Goal: Task Accomplishment & Management: Use online tool/utility

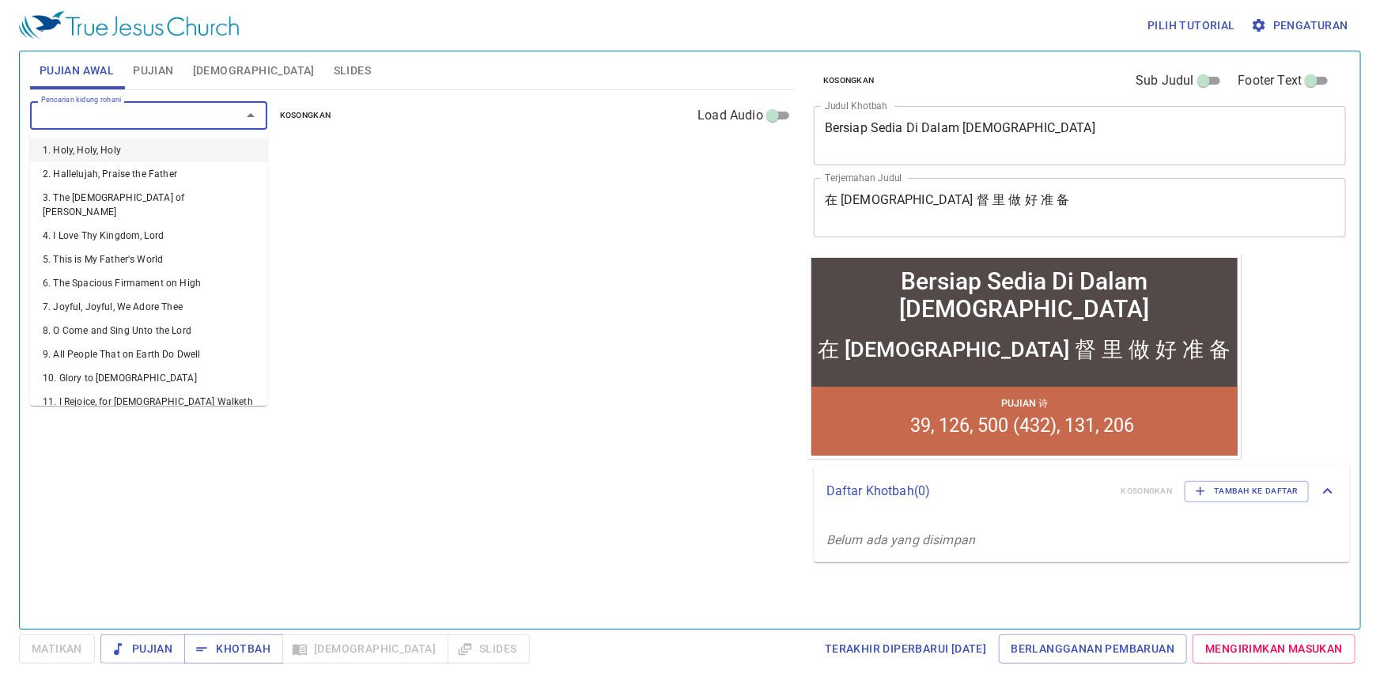
click at [183, 110] on input "Pencarian kidung rohani" at bounding box center [125, 115] width 181 height 18
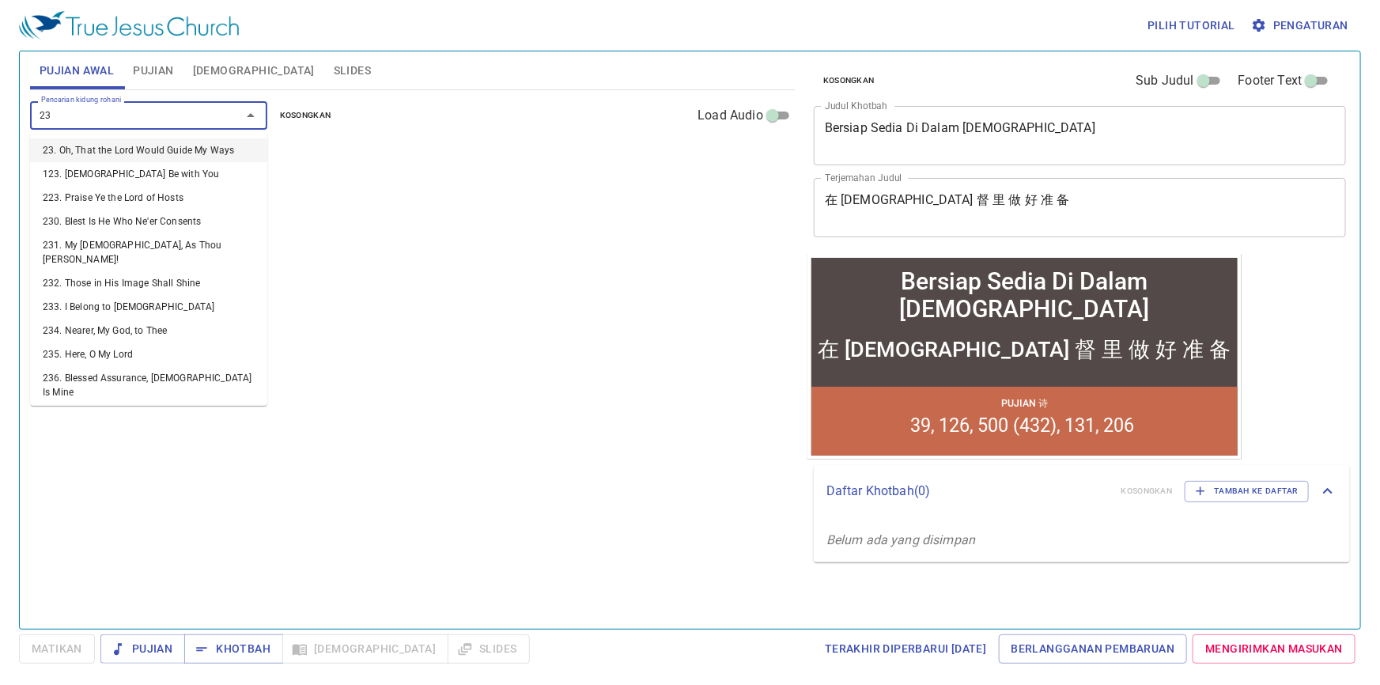
type input "237"
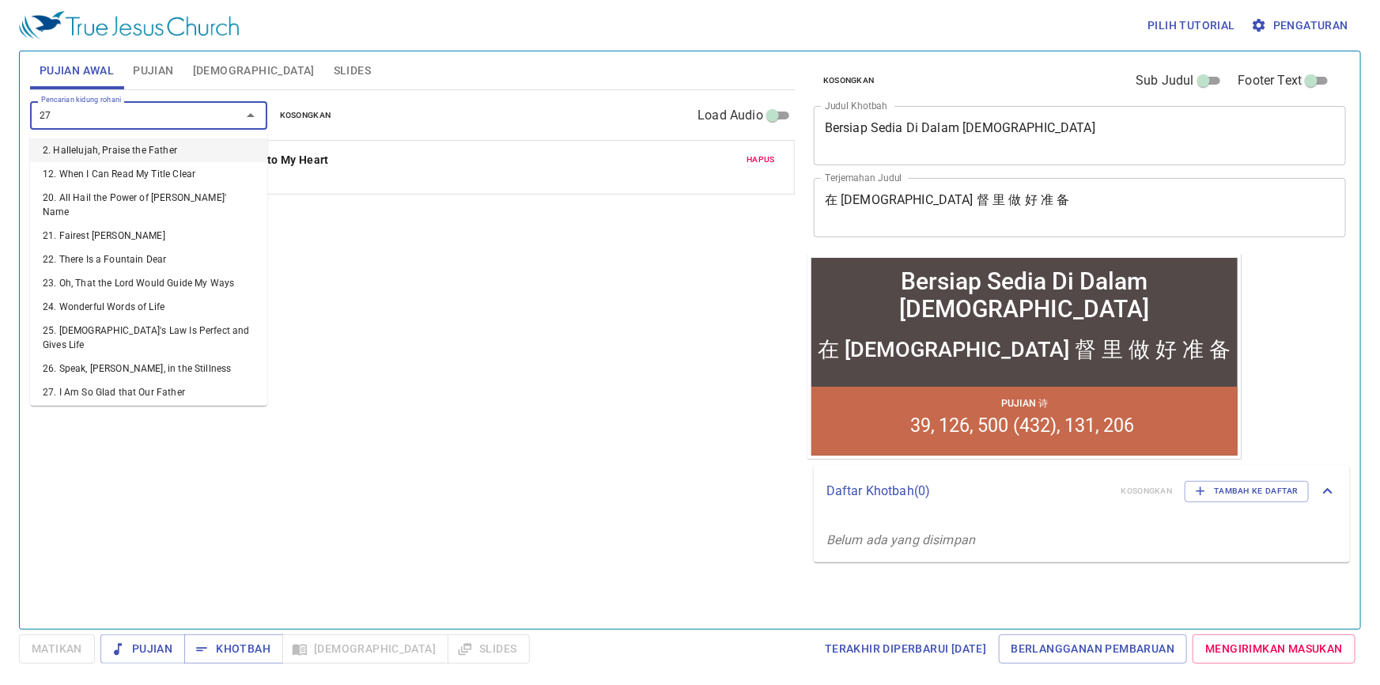
type input "277"
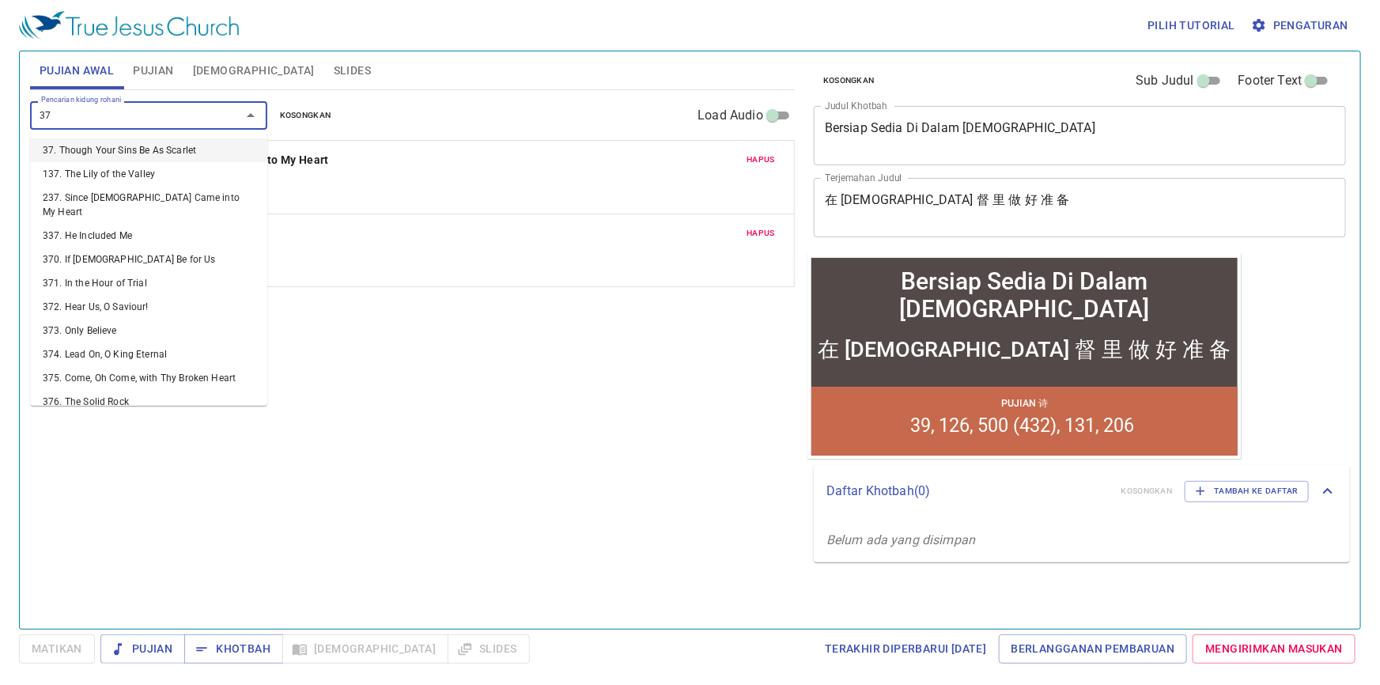
type input "377"
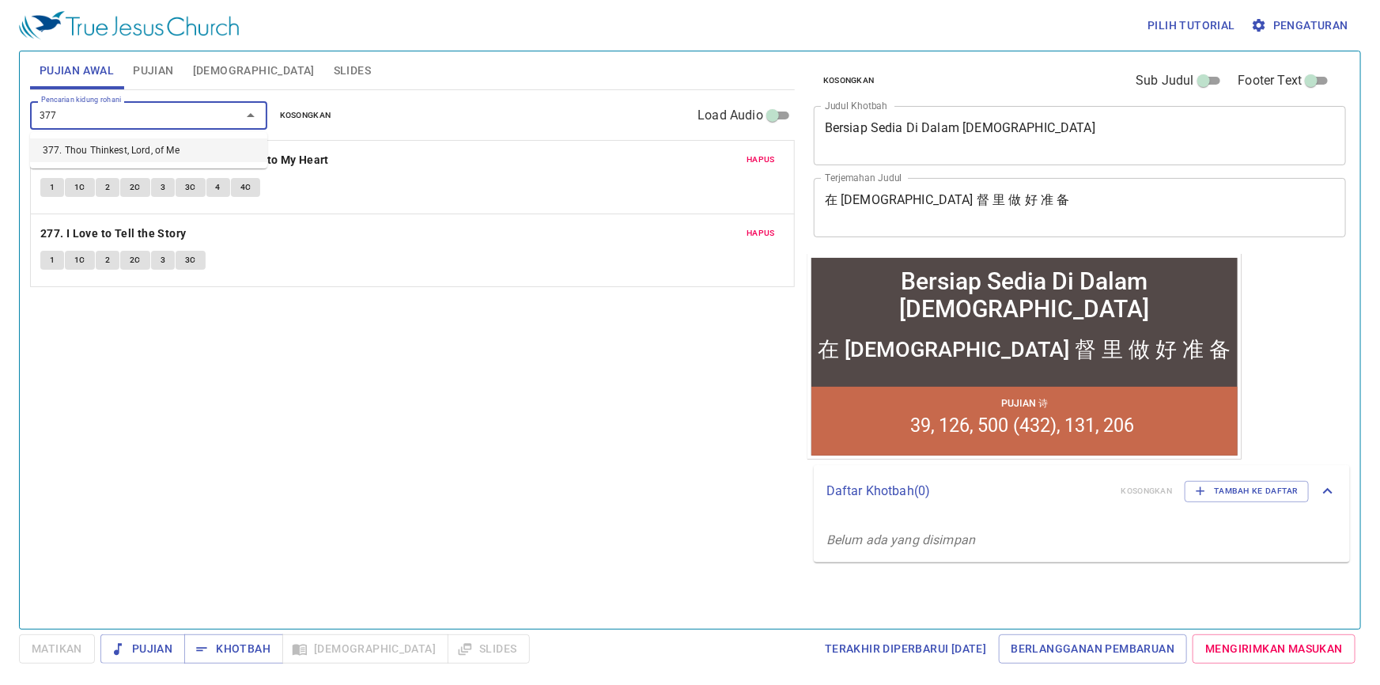
click at [182, 153] on li "377. Thou Thinkest, Lord, of Me" at bounding box center [148, 150] width 237 height 24
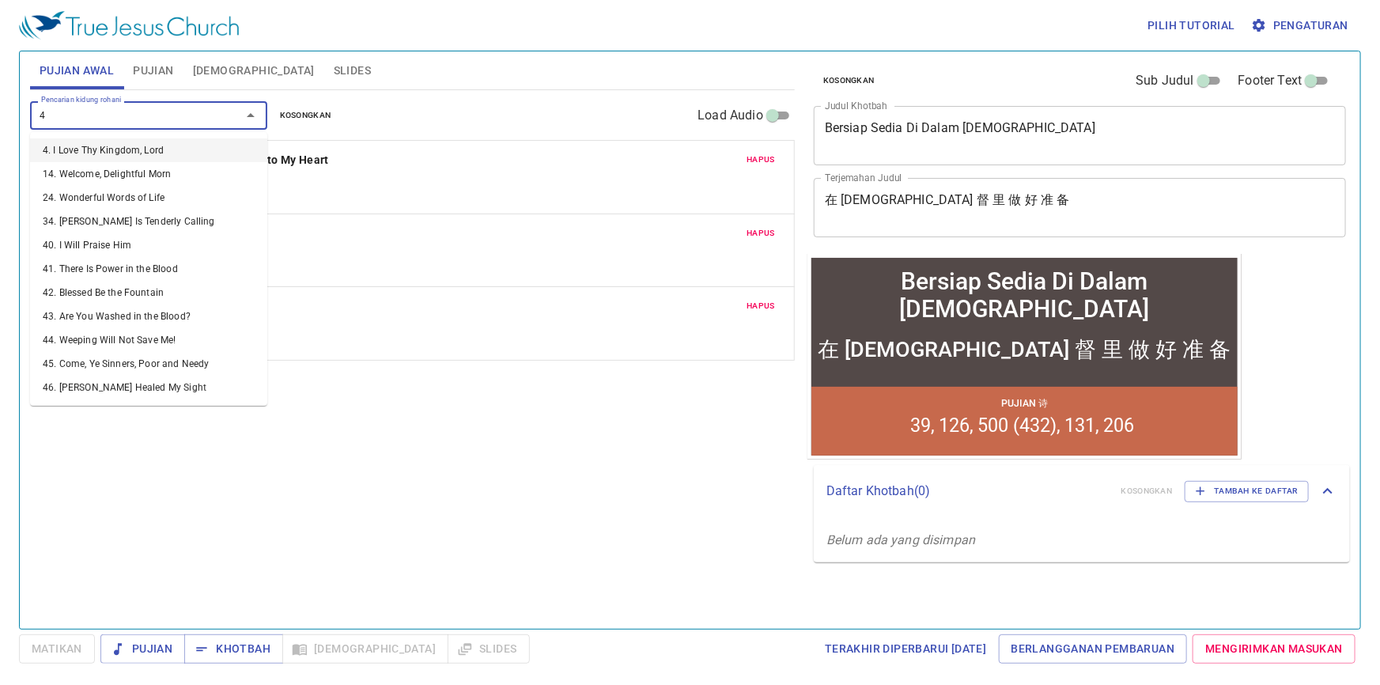
type input "46"
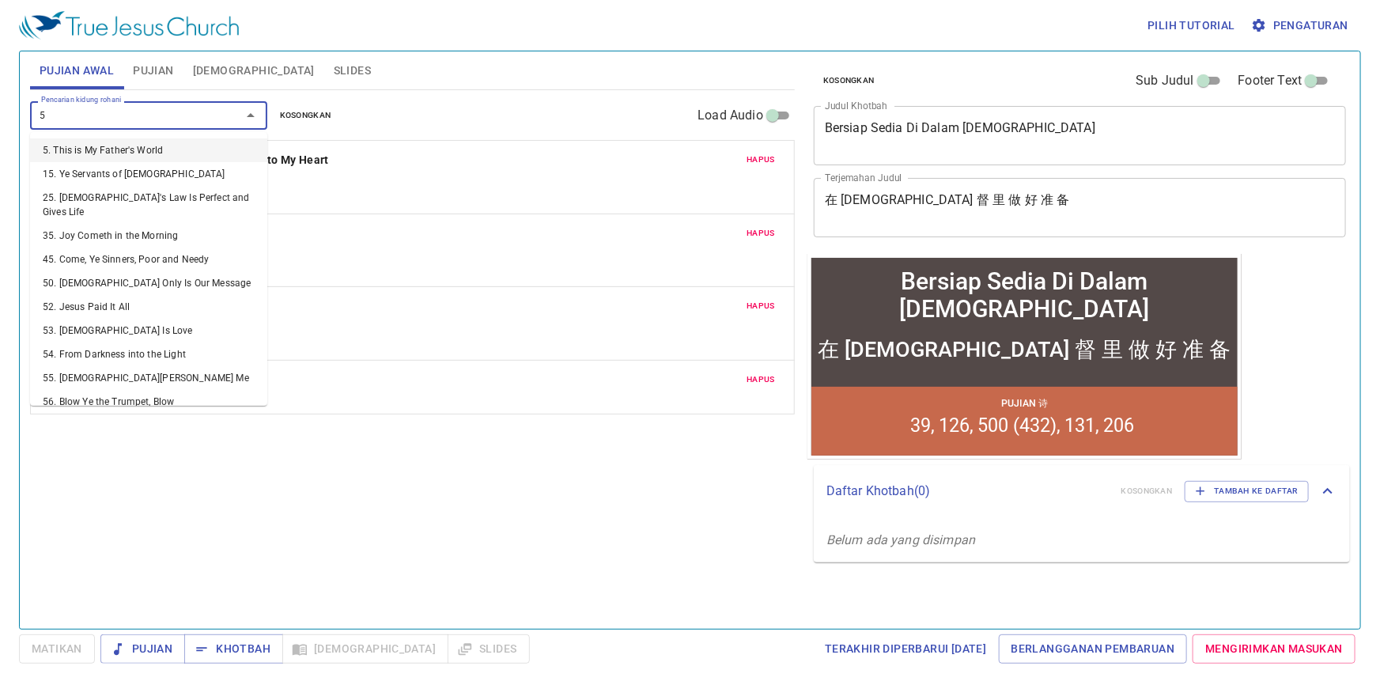
type input "57"
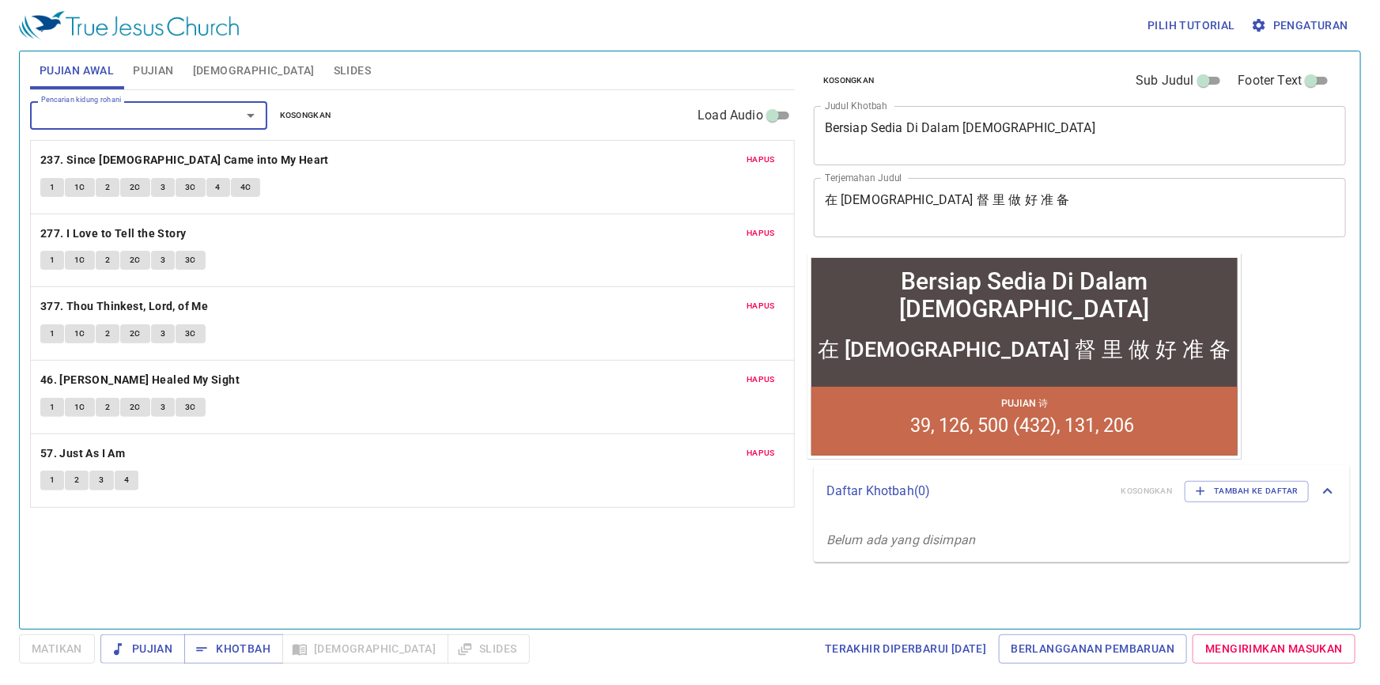
click at [1029, 149] on textarea "Bersiap Sedia Di Dalam Kristus" at bounding box center [1080, 135] width 510 height 30
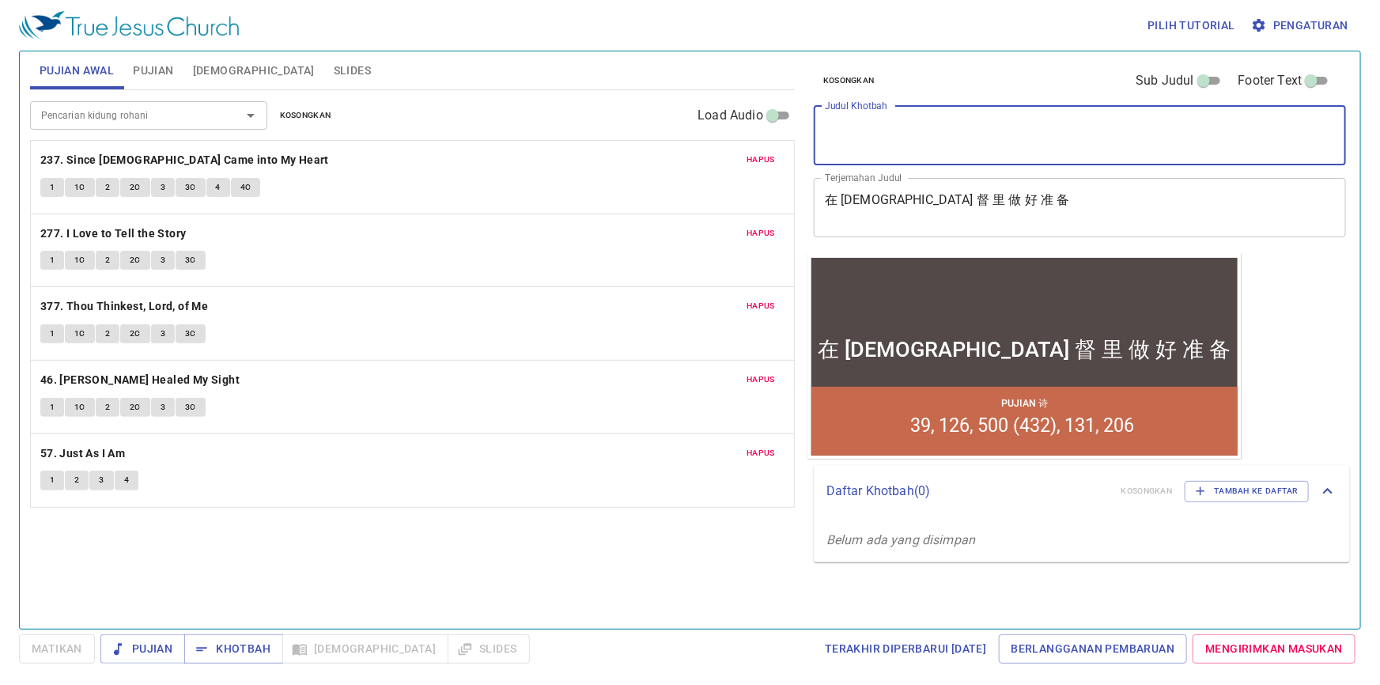
click at [976, 210] on textarea "在 基 督 里 做 好 准 备" at bounding box center [1080, 207] width 510 height 30
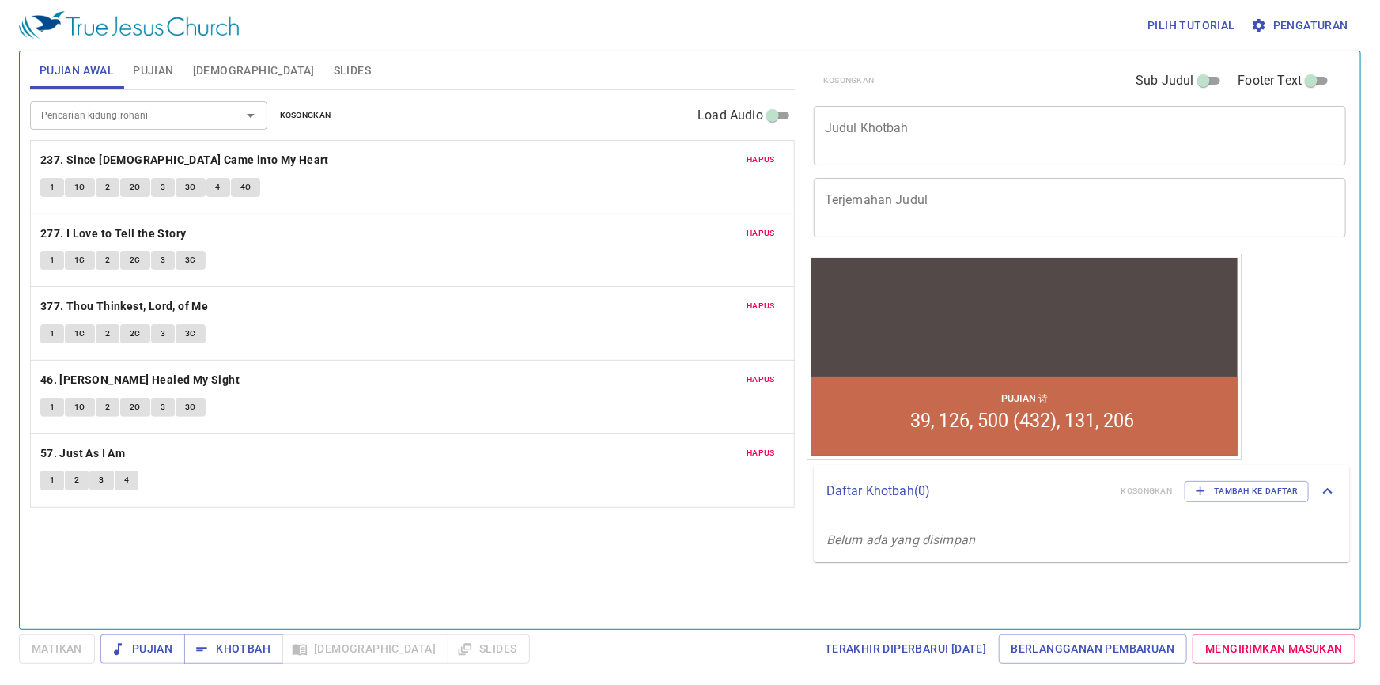
click at [1023, 159] on div "x Judul Khotbah" at bounding box center [1080, 135] width 532 height 59
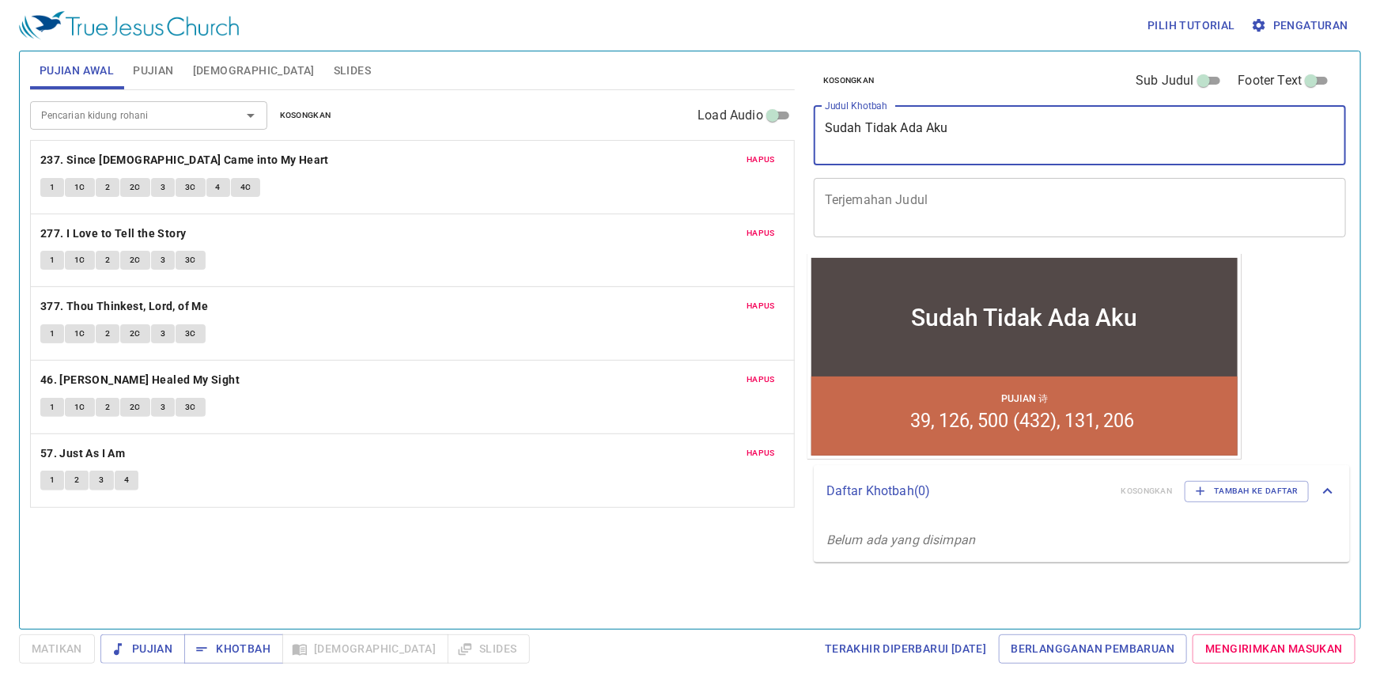
type textarea "Sudah Tidak Ada Aku"
click at [738, 528] on div "Pencarian kidung rohani Pencarian kidung rohani Kosongkan Load Audio Hapus 237.…" at bounding box center [412, 352] width 765 height 525
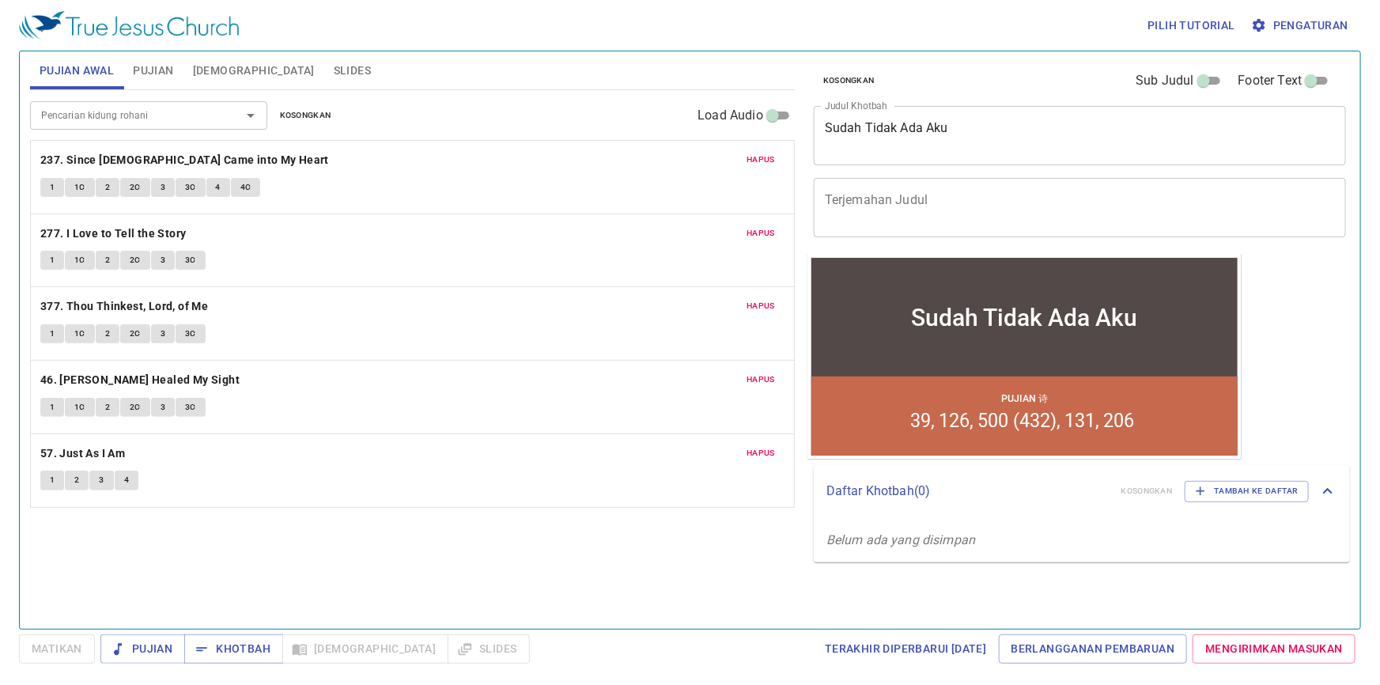
click at [158, 68] on span "Pujian" at bounding box center [153, 71] width 40 height 20
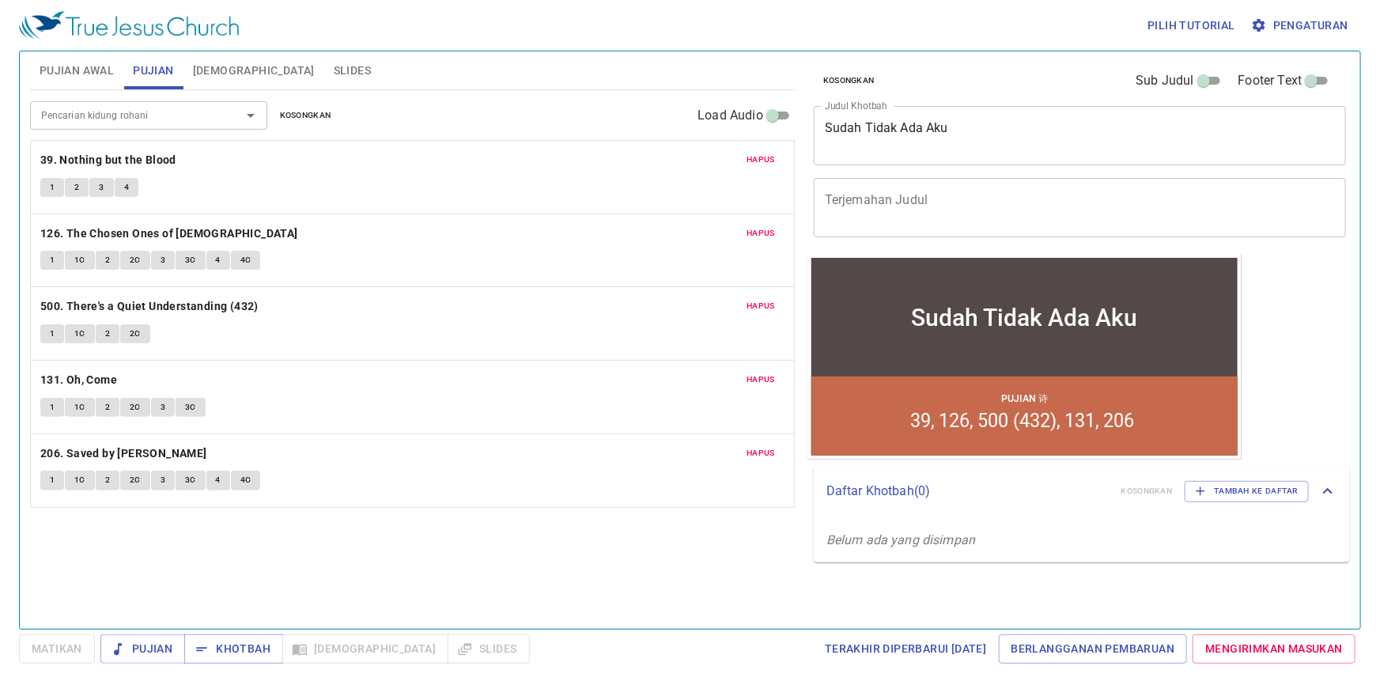
click at [289, 117] on span "Kosongkan" at bounding box center [305, 115] width 51 height 14
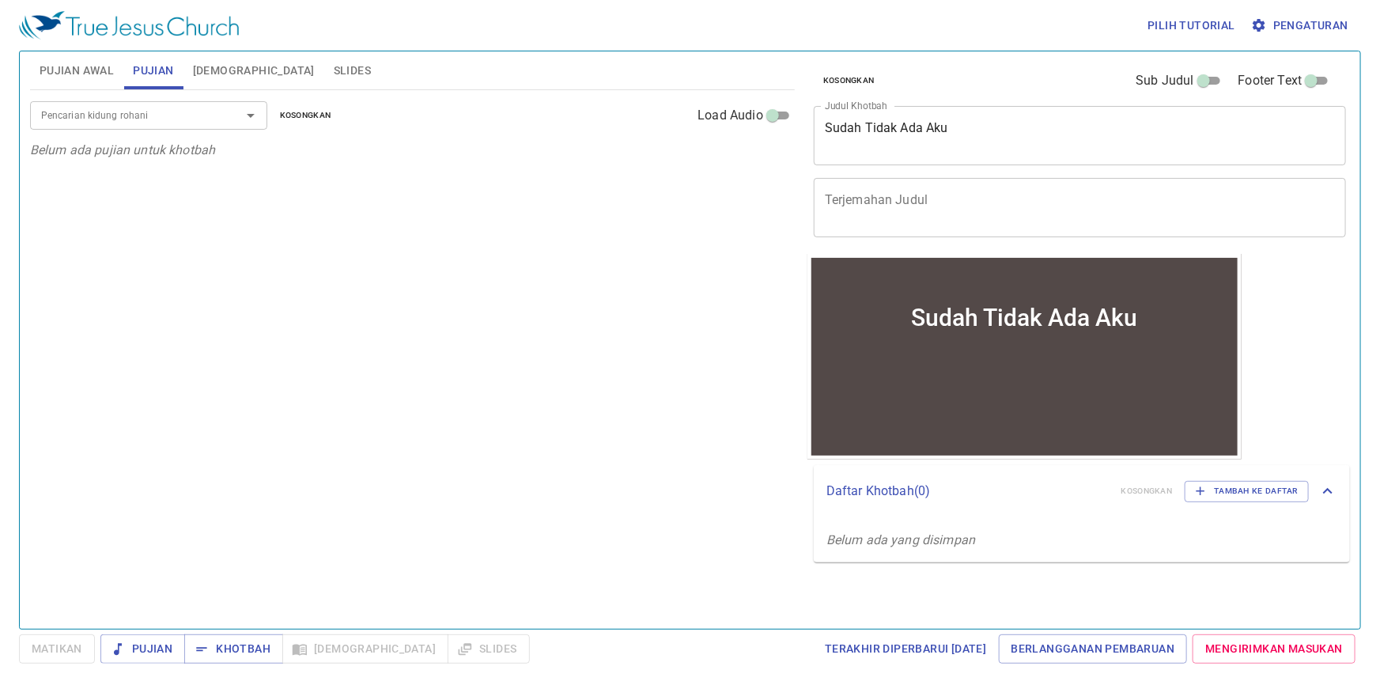
click at [103, 61] on span "Pujian Awal" at bounding box center [77, 71] width 74 height 20
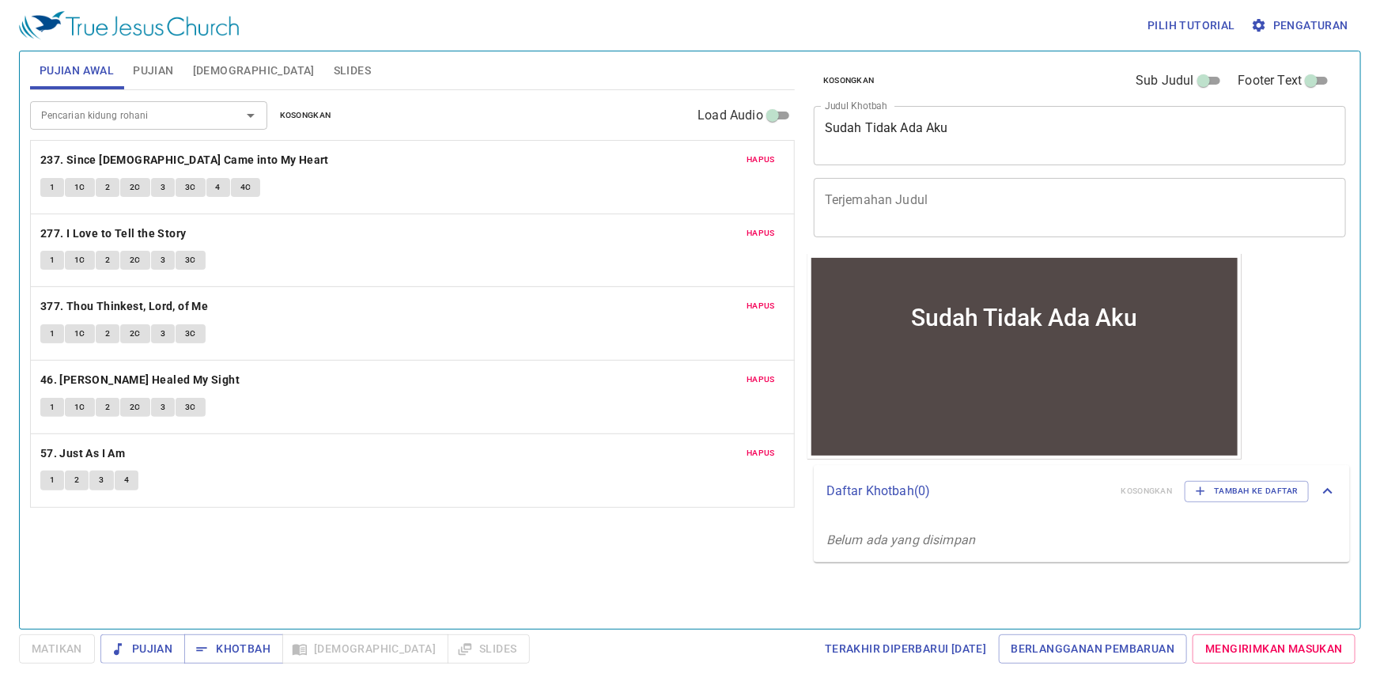
click at [172, 68] on span "Pujian" at bounding box center [153, 71] width 40 height 20
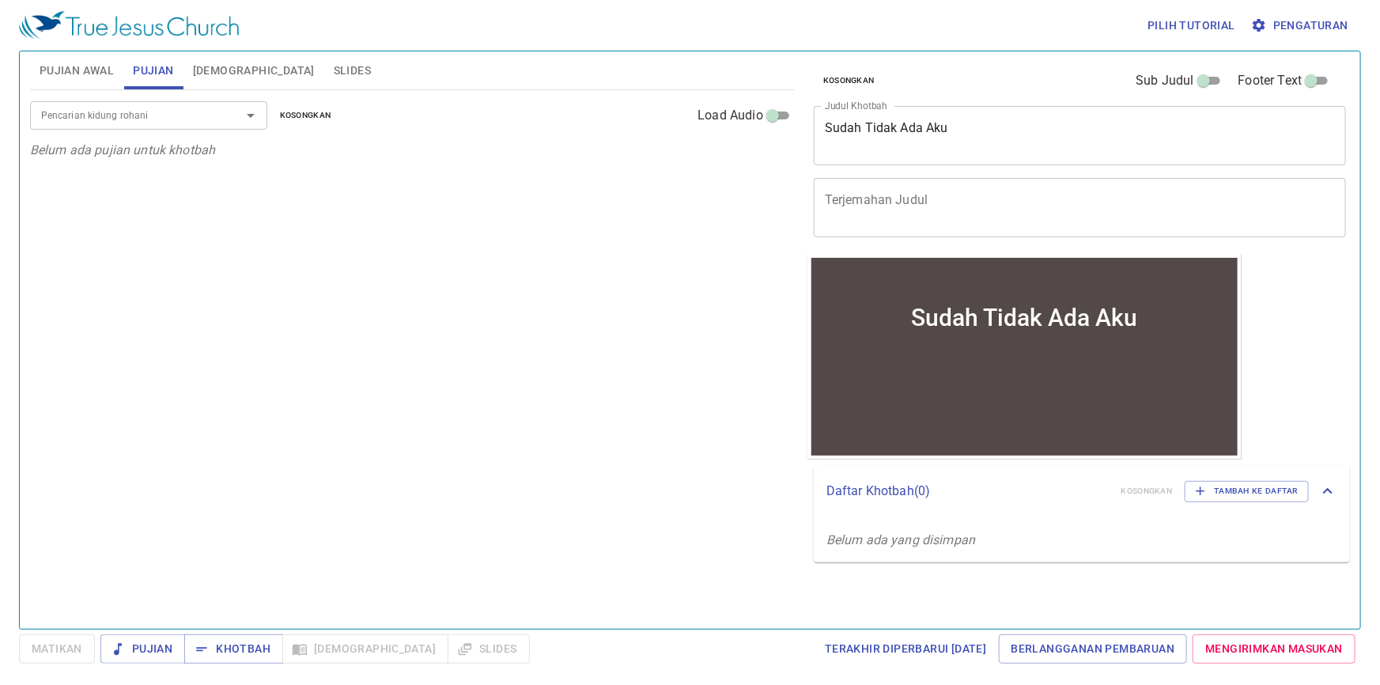
click at [181, 119] on input "Pencarian kidung rohani" at bounding box center [125, 115] width 181 height 18
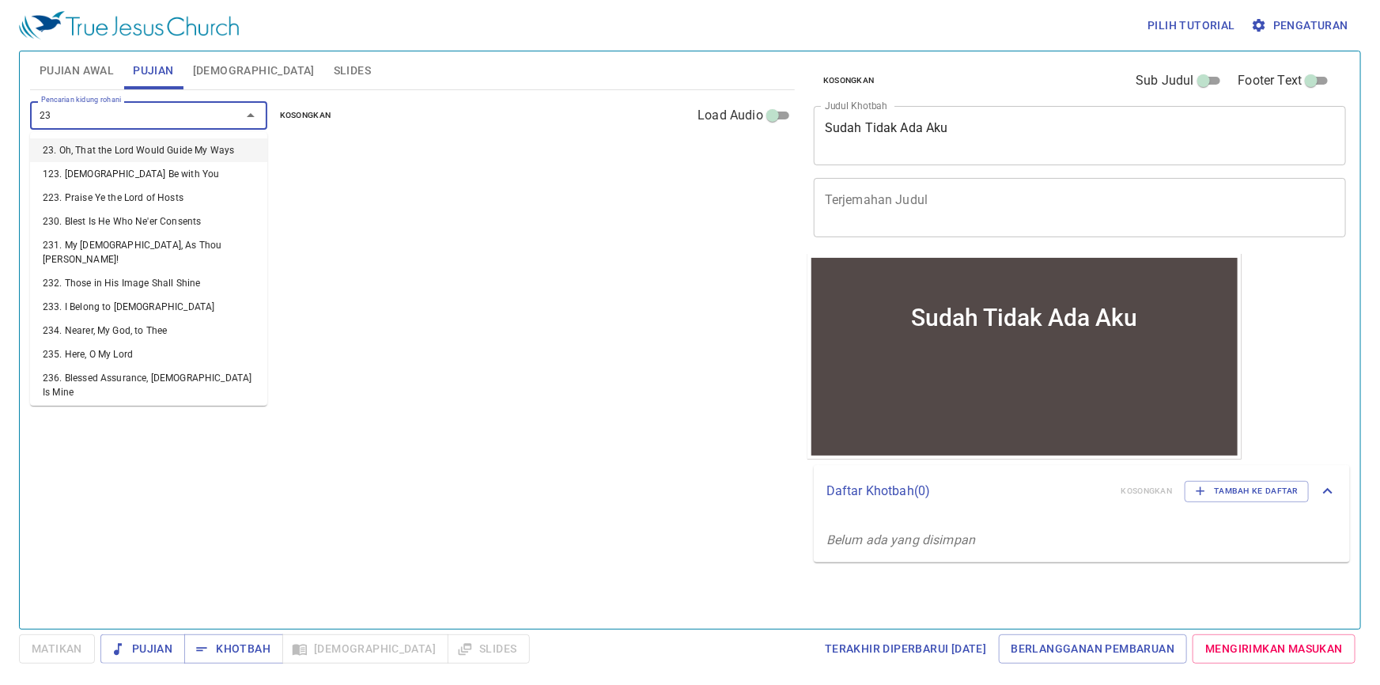
type input "237"
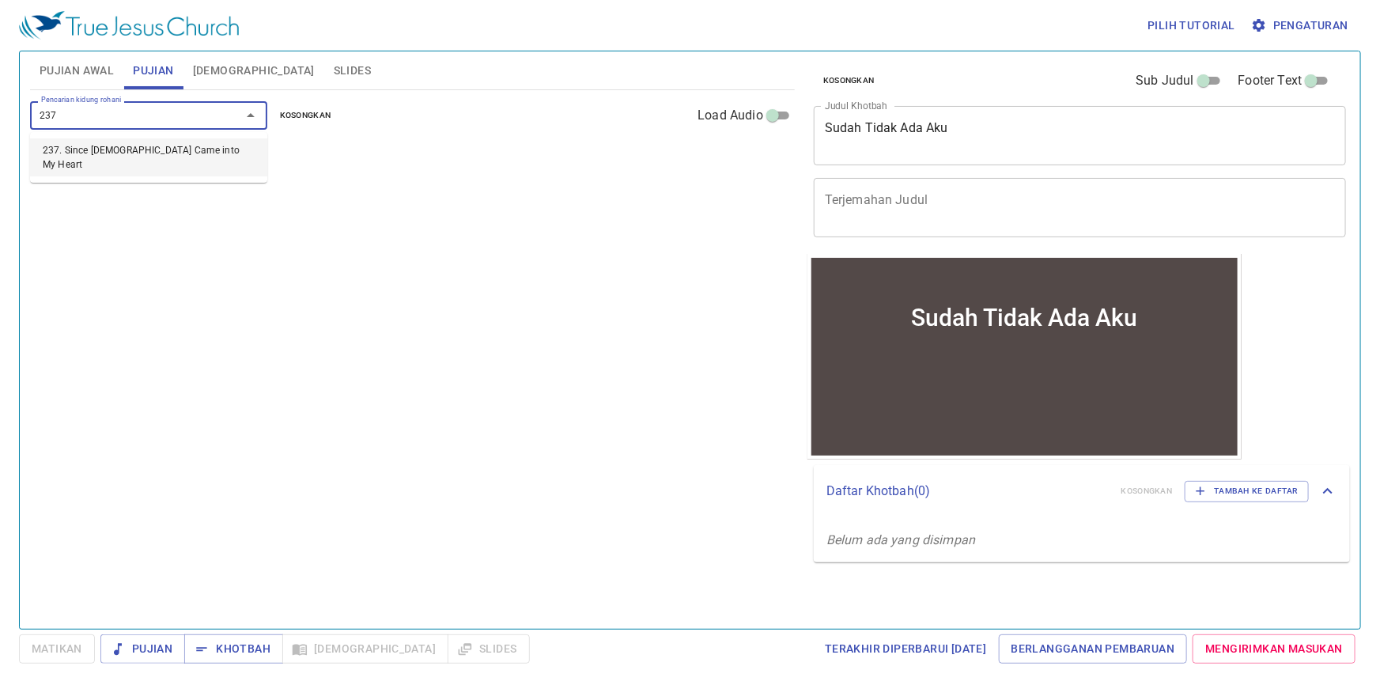
click at [179, 148] on li "237. Since [DEMOGRAPHIC_DATA] Came into My Heart" at bounding box center [148, 157] width 237 height 38
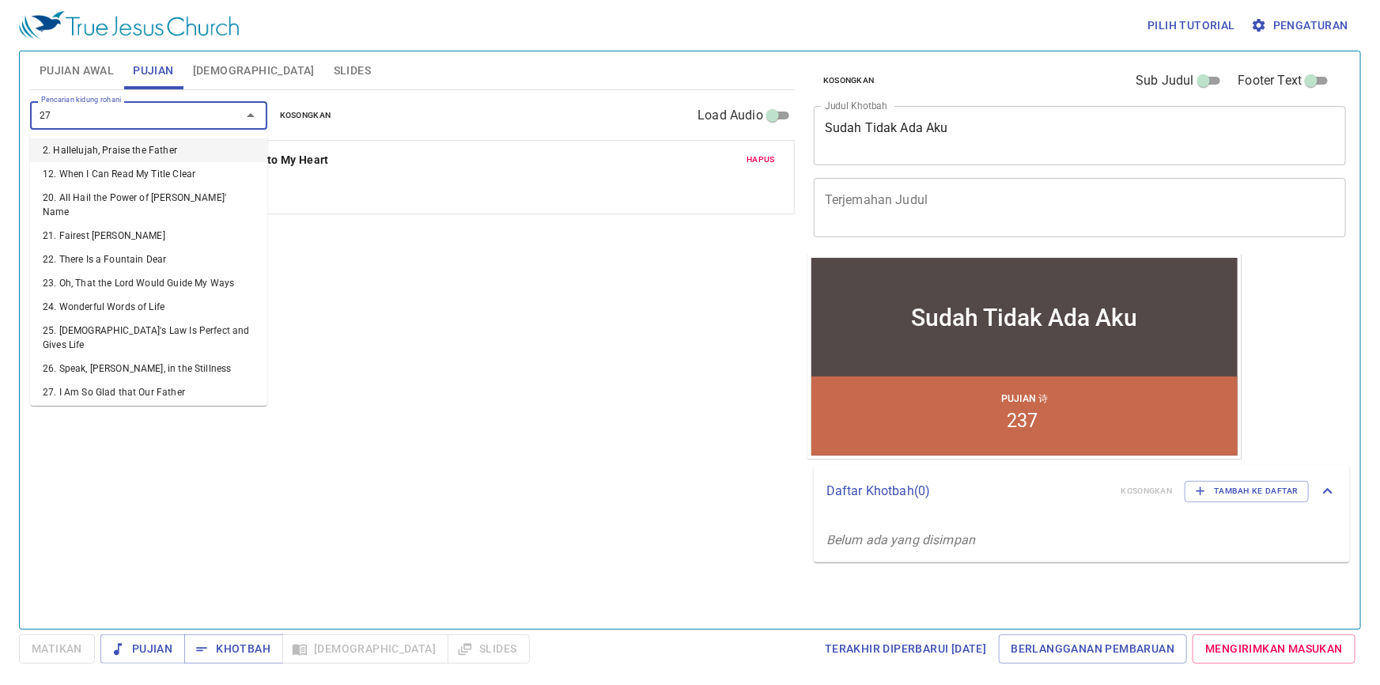
type input "277"
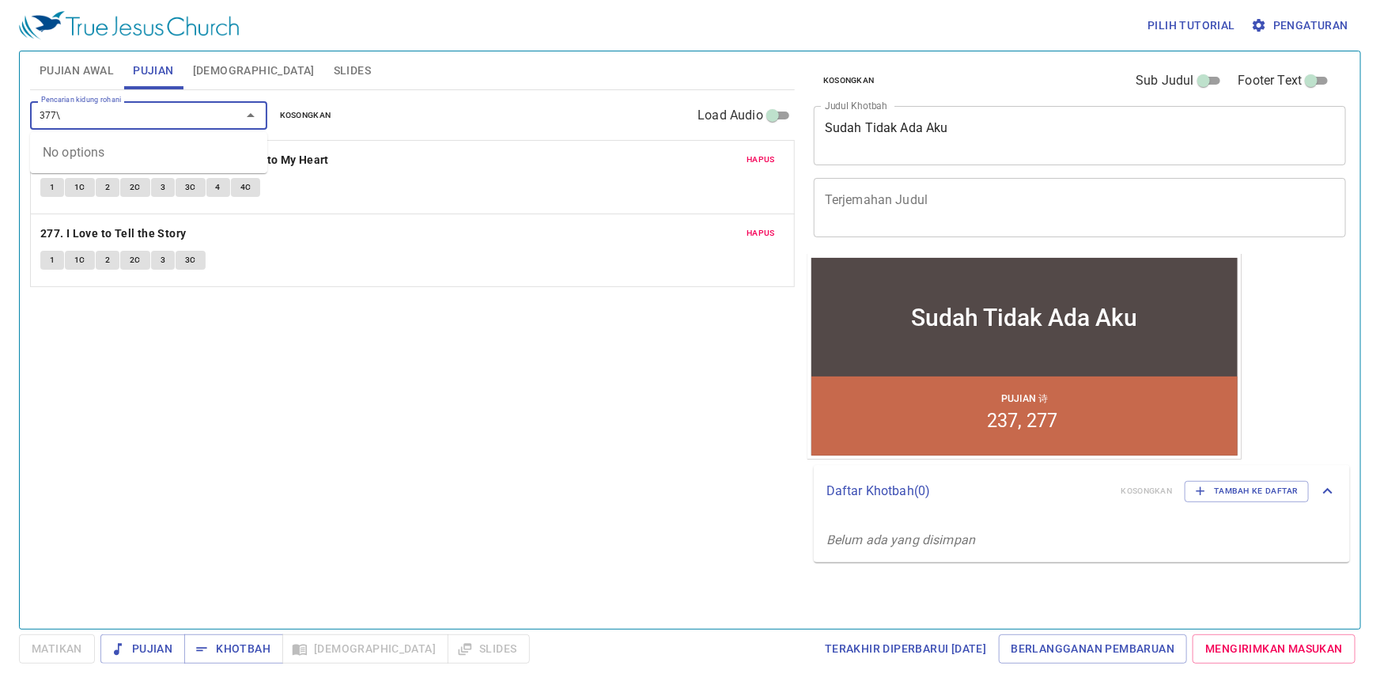
type input "377"
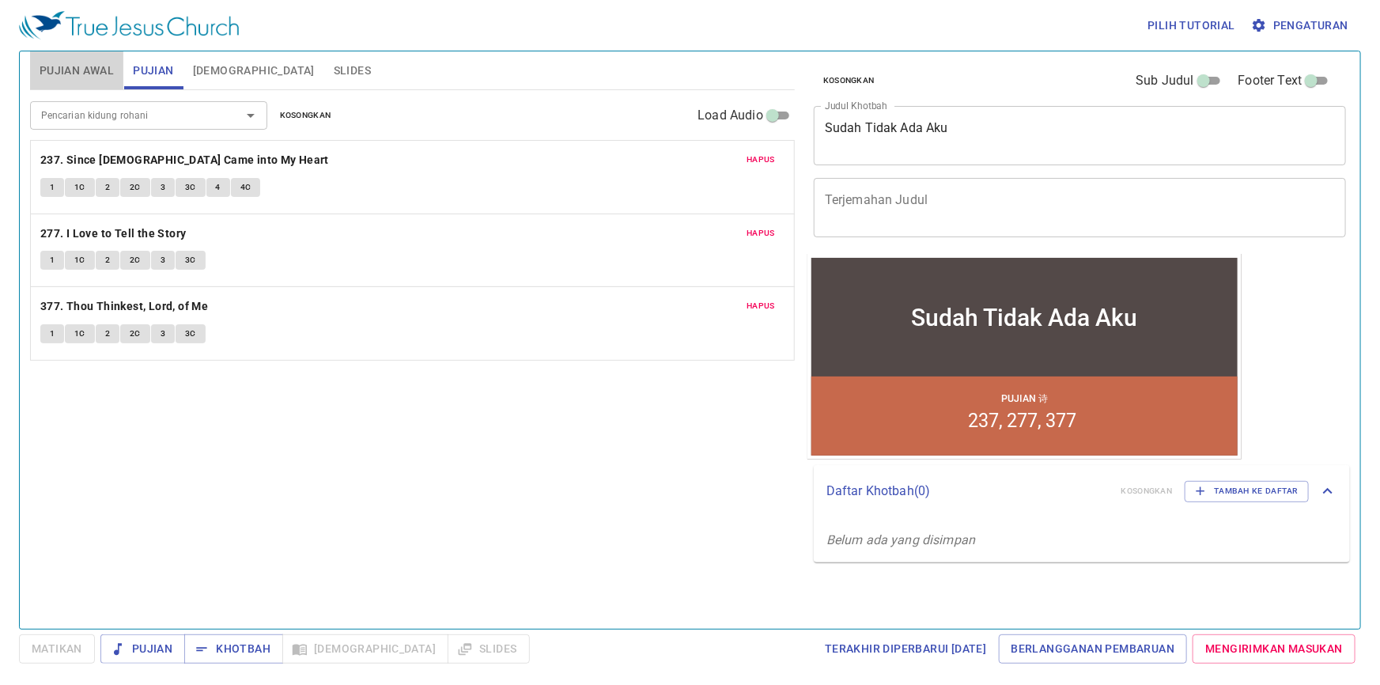
drag, startPoint x: 94, startPoint y: 54, endPoint x: 110, endPoint y: 59, distance: 16.8
click at [94, 55] on button "Pujian Awal" at bounding box center [76, 70] width 93 height 38
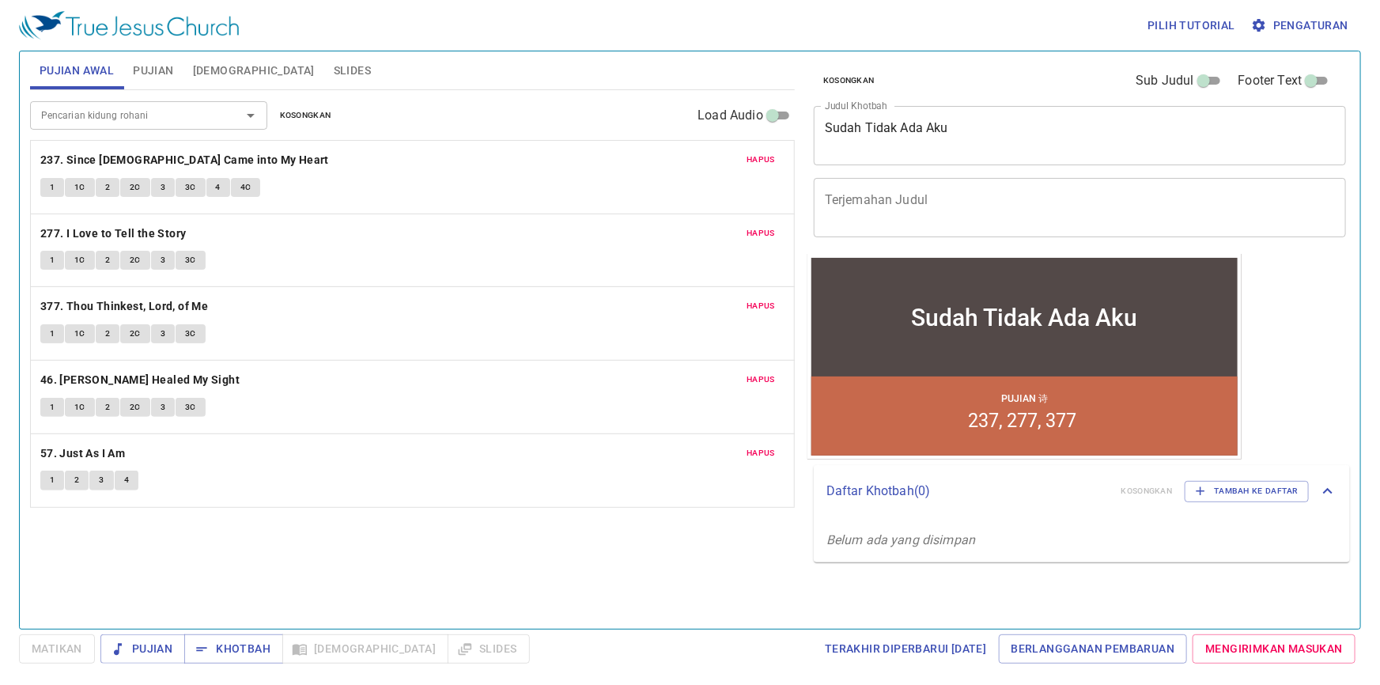
click at [149, 64] on span "Pujian" at bounding box center [153, 71] width 40 height 20
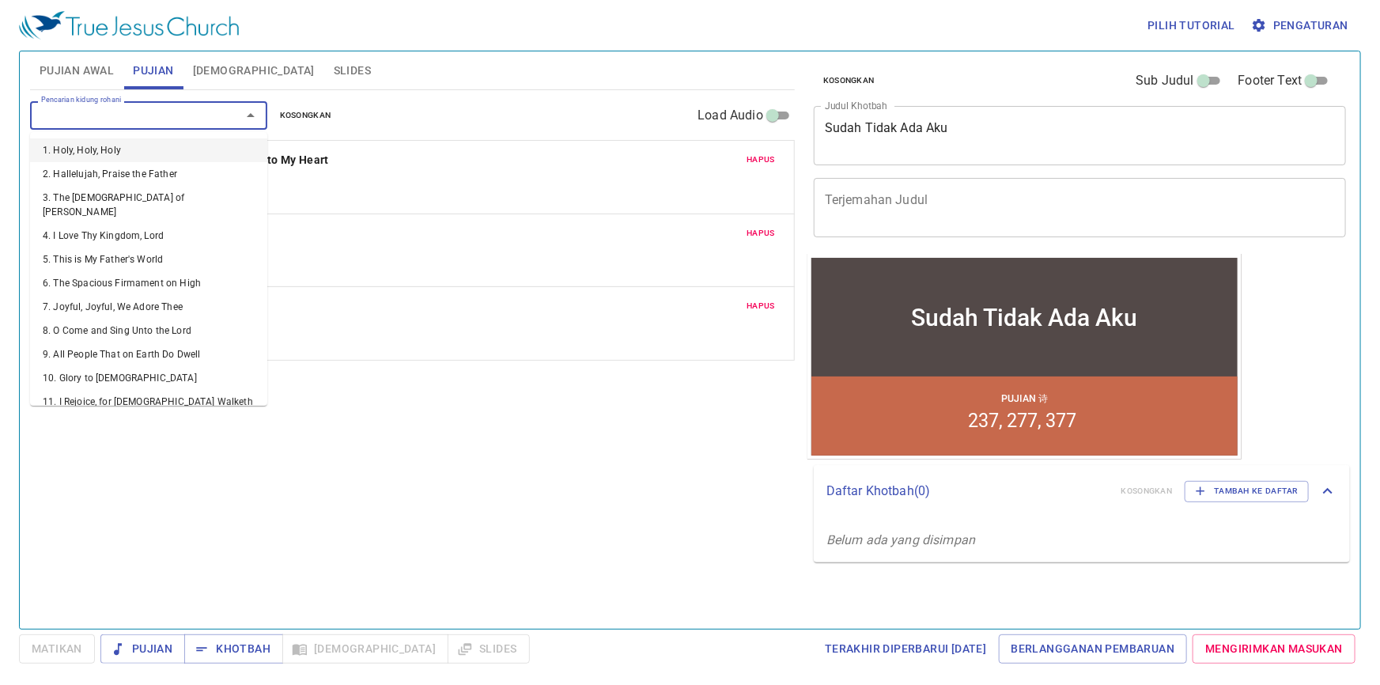
click at [143, 119] on input "Pencarian kidung rohani" at bounding box center [125, 115] width 181 height 18
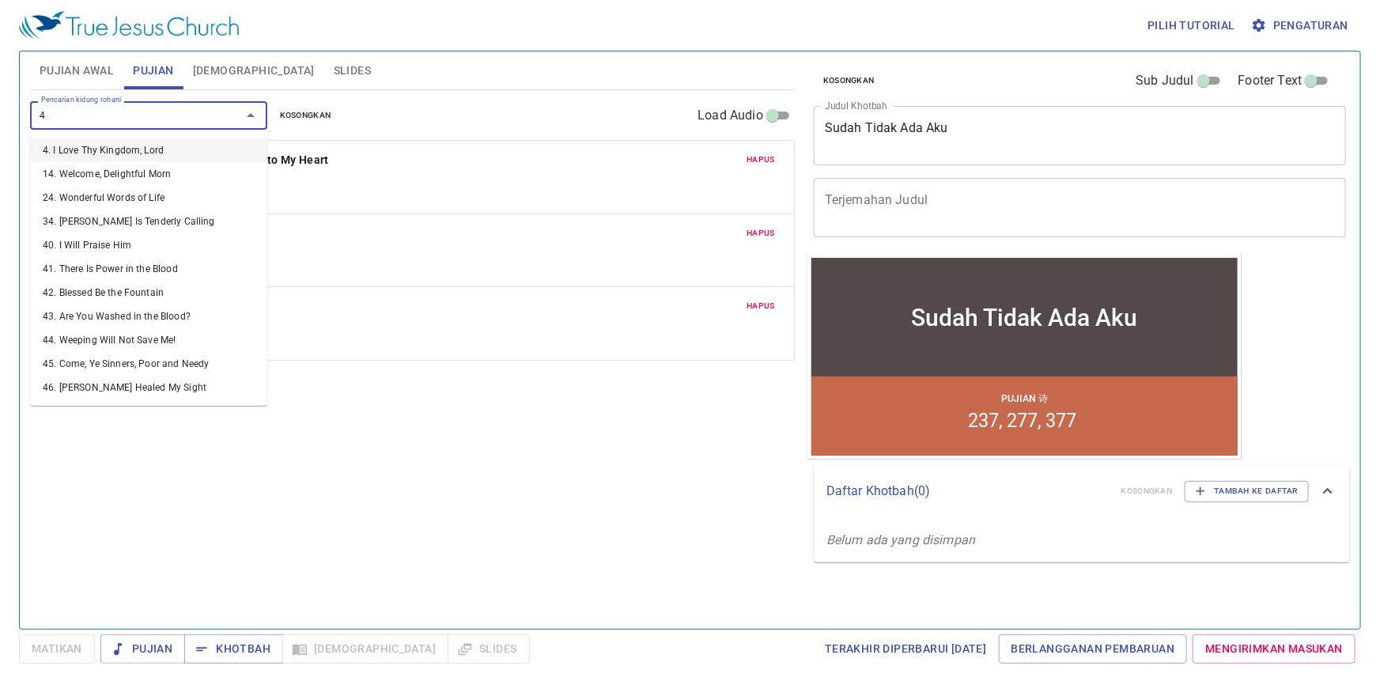
type input "47"
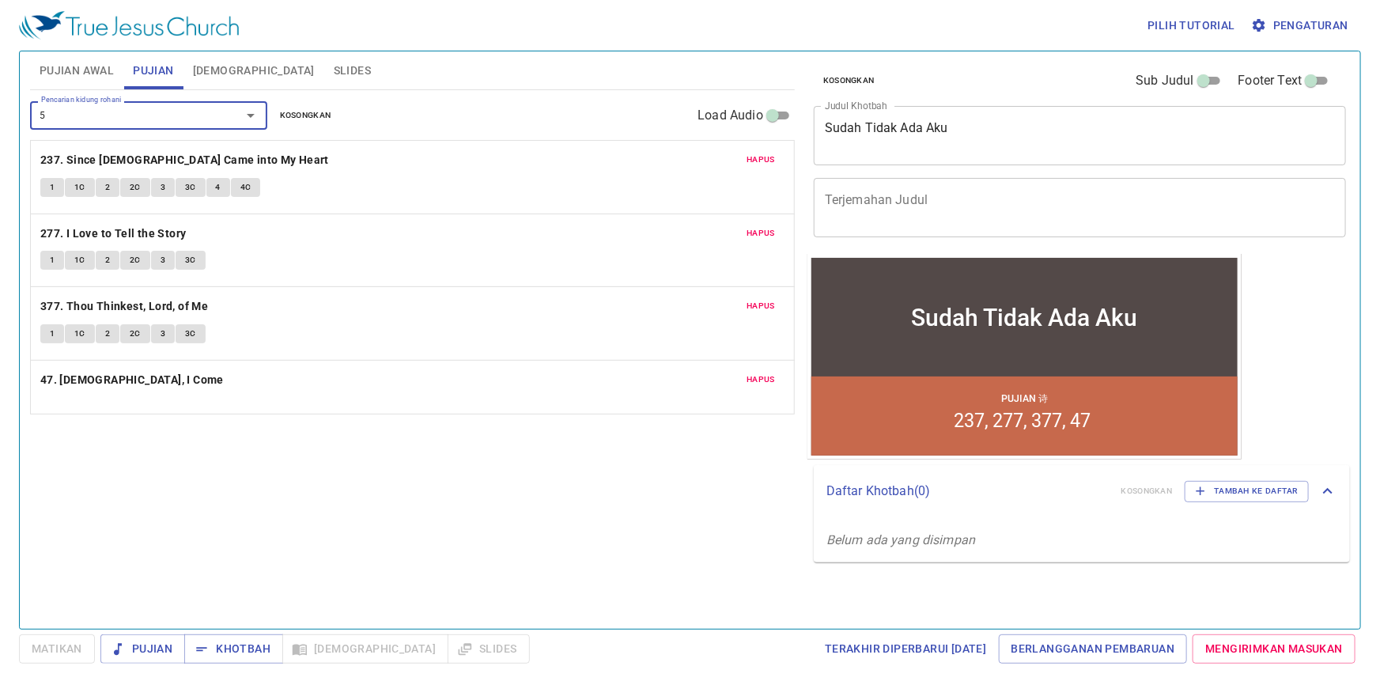
type input "57"
click at [64, 42] on div "Pilih tutorial Pengaturan" at bounding box center [686, 25] width 1335 height 51
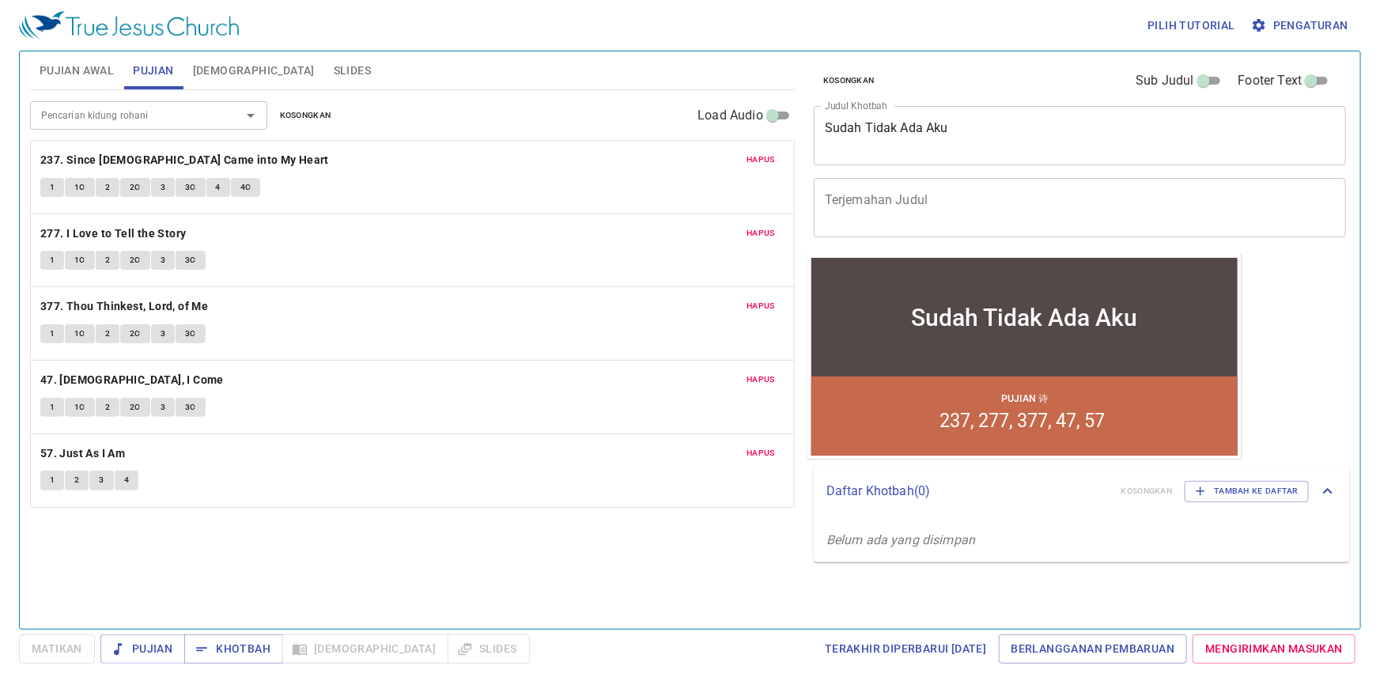
click at [77, 59] on button "Pujian Awal" at bounding box center [76, 70] width 93 height 38
click at [300, 115] on span "Kosongkan" at bounding box center [305, 115] width 51 height 14
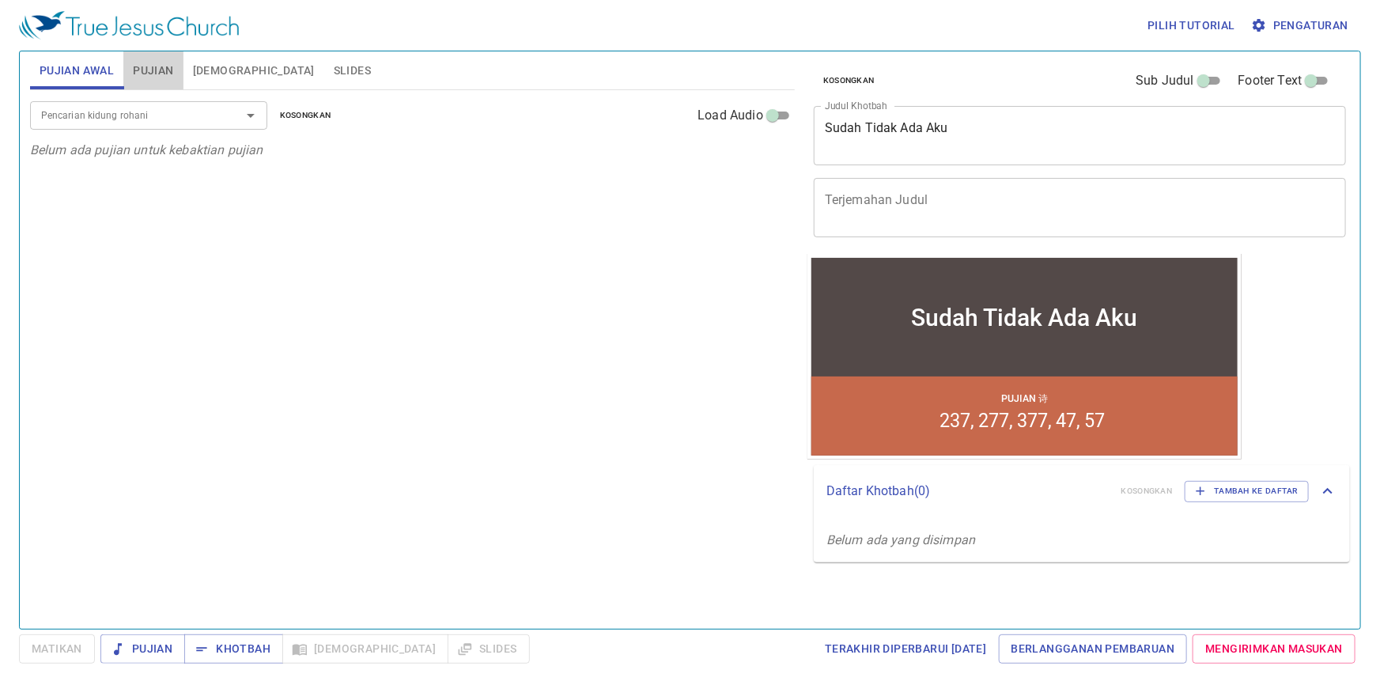
drag, startPoint x: 166, startPoint y: 74, endPoint x: 195, endPoint y: 96, distance: 36.2
click at [169, 74] on span "Pujian" at bounding box center [153, 71] width 40 height 20
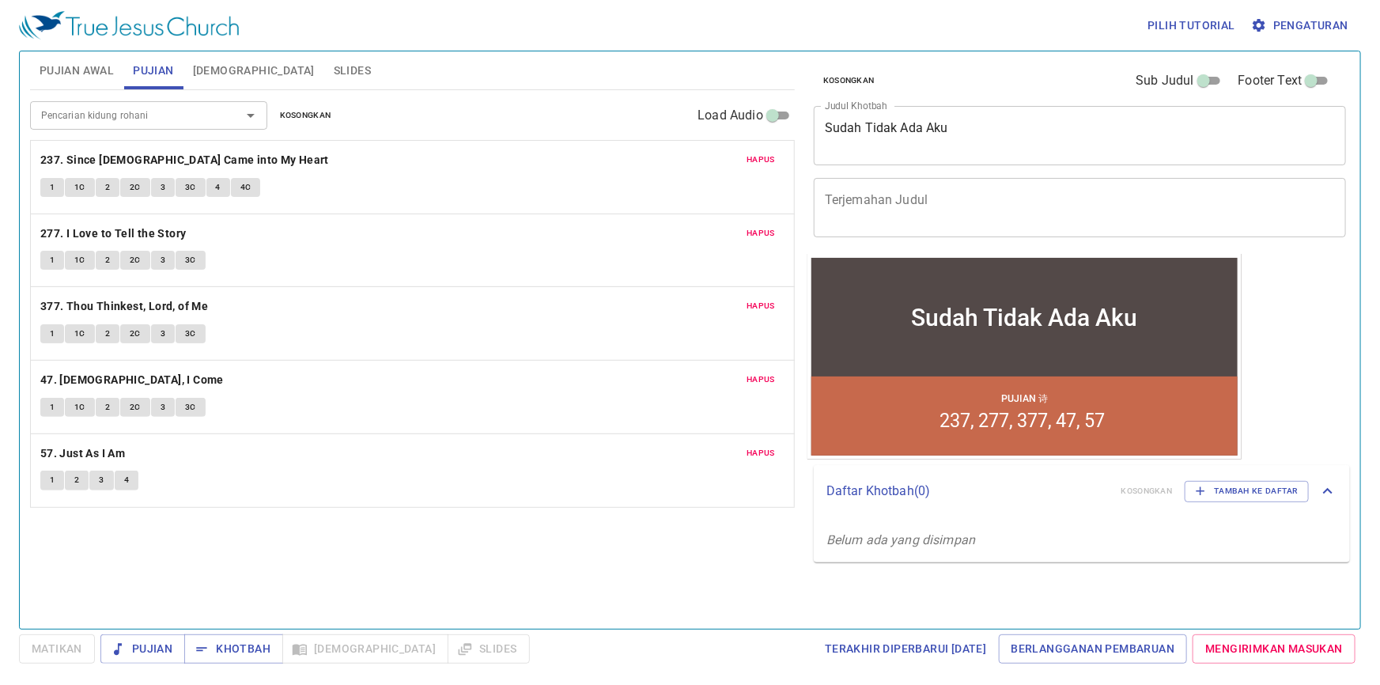
click at [634, 555] on div "Pencarian kidung rohani Pencarian kidung rohani Kosongkan Load Audio Hapus 237.…" at bounding box center [412, 352] width 765 height 525
drag, startPoint x: 162, startPoint y: 642, endPoint x: 289, endPoint y: 481, distance: 204.8
click at [161, 642] on span "Pujian" at bounding box center [142, 649] width 59 height 20
click at [225, 644] on span "Khotbah" at bounding box center [234, 649] width 74 height 20
click at [77, 645] on span "Matikan" at bounding box center [57, 649] width 51 height 20
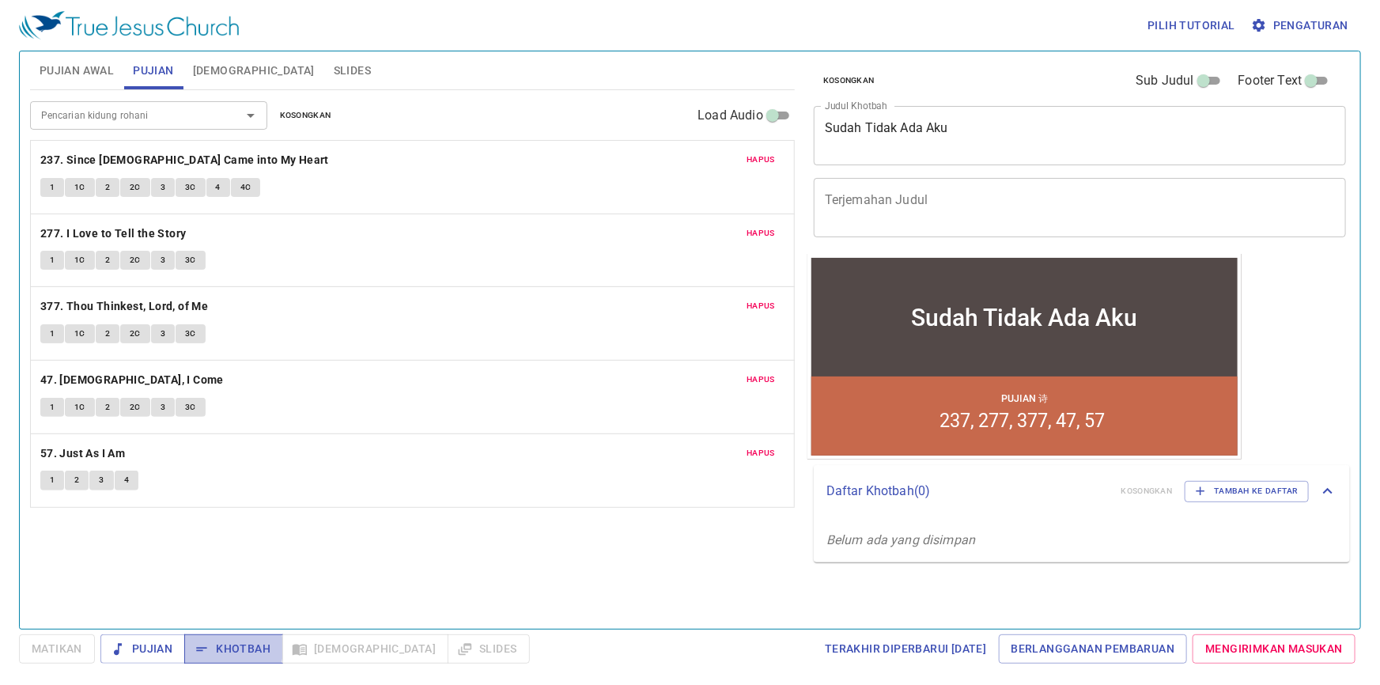
click at [211, 648] on span "Khotbah" at bounding box center [234, 649] width 74 height 20
click at [709, 561] on div "Pencarian kidung rohani Pencarian kidung rohani Kosongkan Load Audio Hapus 237.…" at bounding box center [412, 352] width 765 height 525
click at [769, 380] on span "Hapus" at bounding box center [760, 379] width 28 height 14
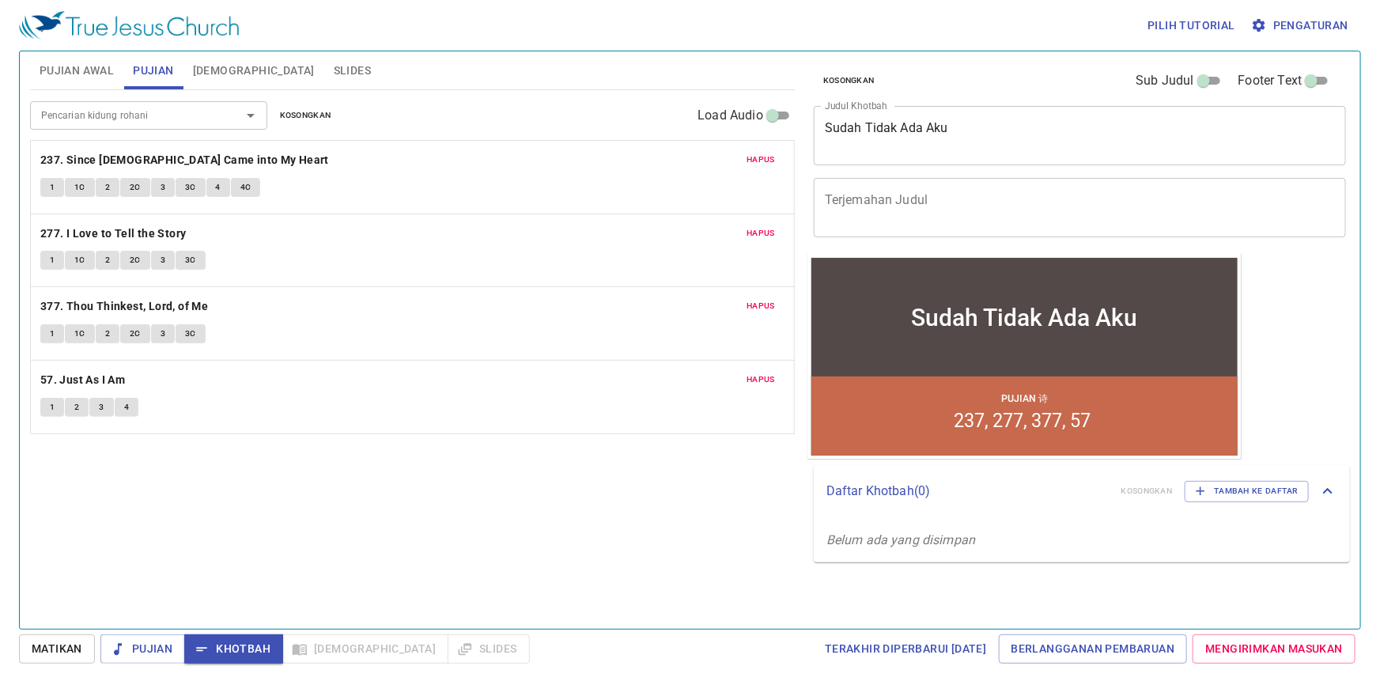
click at [111, 104] on div "Pencarian kidung rohani" at bounding box center [148, 115] width 237 height 28
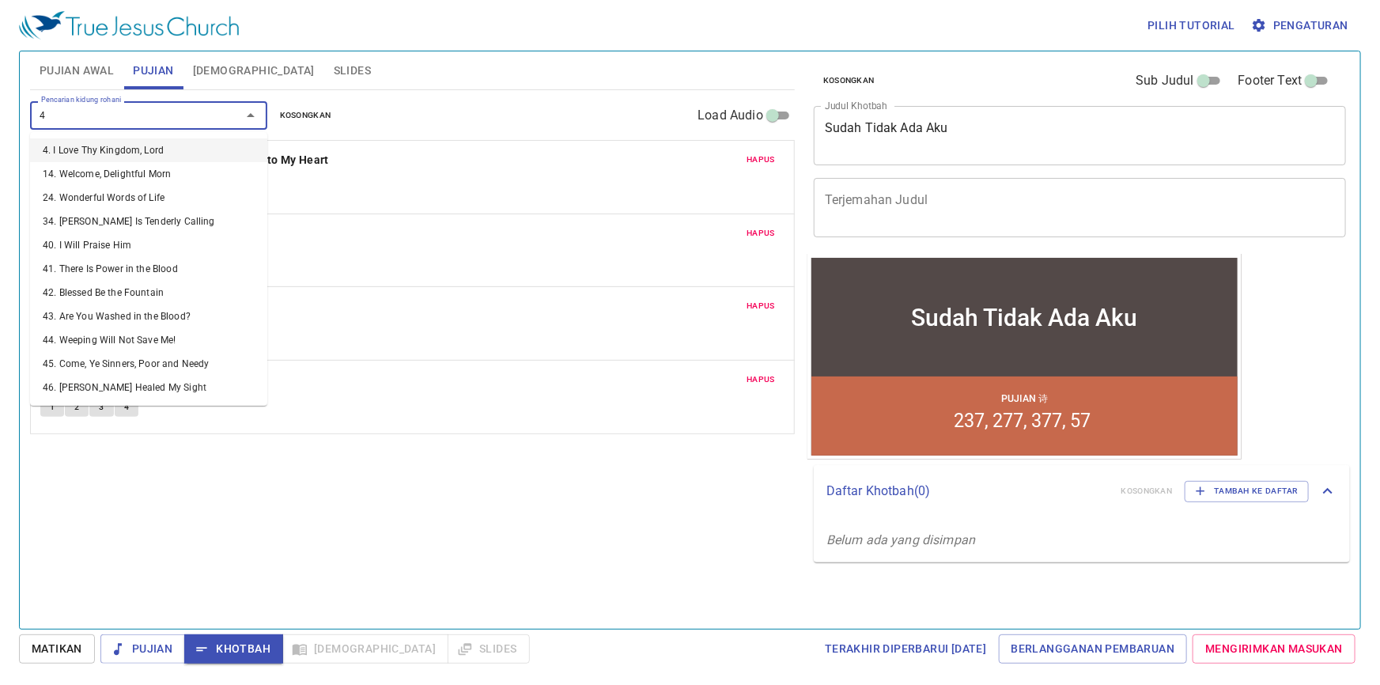
type input "46"
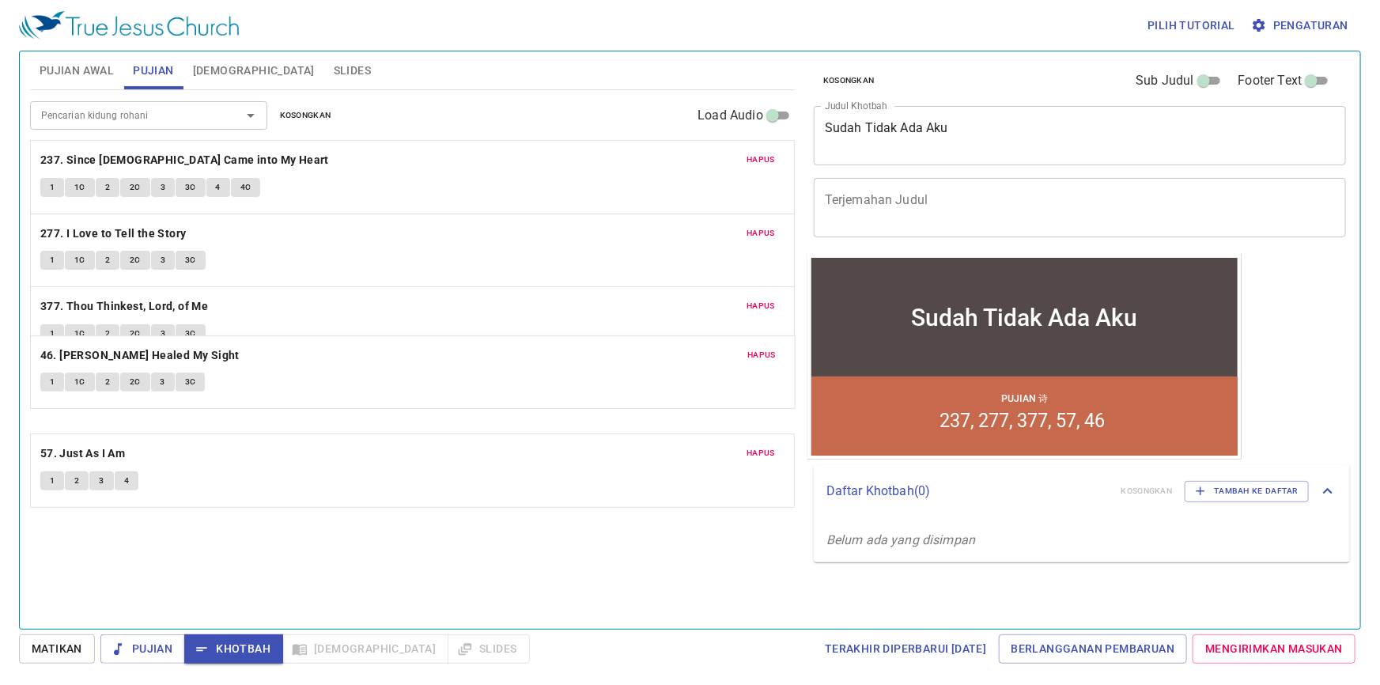
drag, startPoint x: 226, startPoint y: 429, endPoint x: 226, endPoint y: 378, distance: 51.4
click at [226, 368] on div "Hapus 237. Since Jesus Came into My Heart 1 1C 2 2C 3 3C 4 4C Hapus 277. I Love…" at bounding box center [412, 324] width 765 height 368
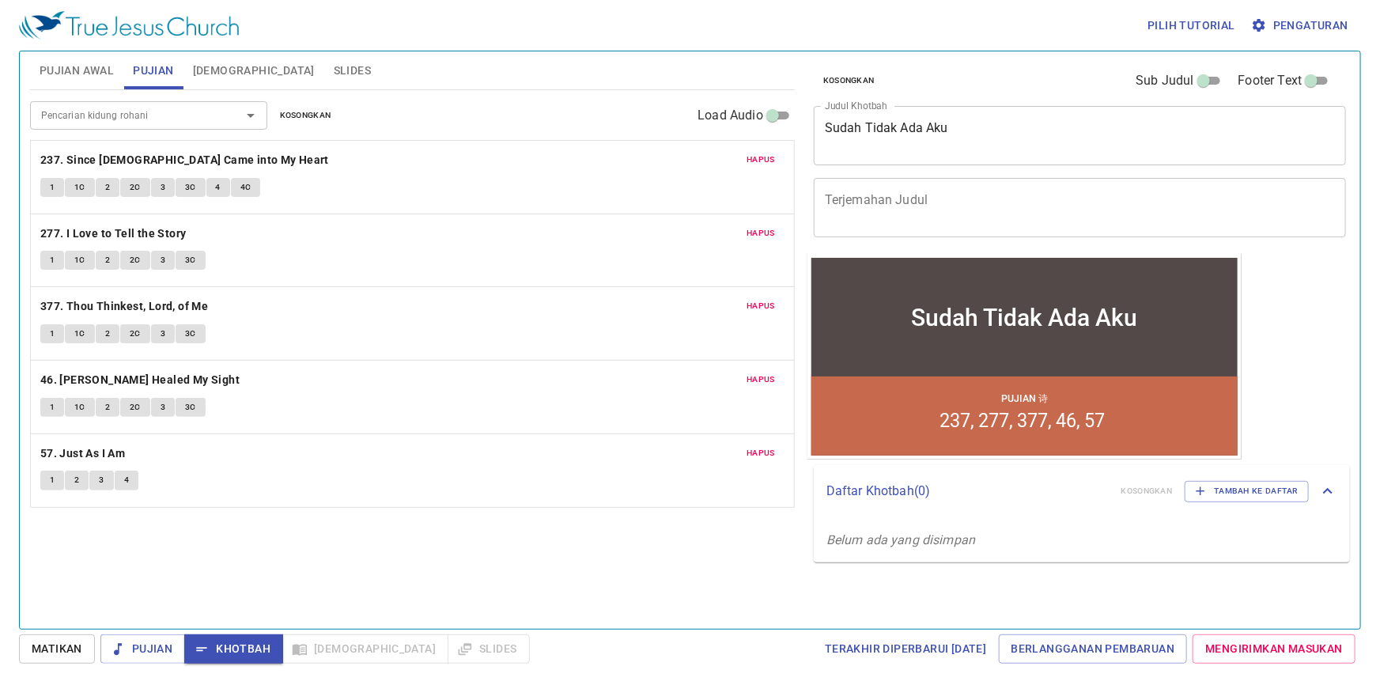
click at [1331, 601] on div "Kosongkan Sub Judul Footer Text Judul Khotbah Sudah Tidak Ada Aku x Judul Khotb…" at bounding box center [1078, 333] width 555 height 577
click at [47, 182] on button "1" at bounding box center [52, 187] width 24 height 19
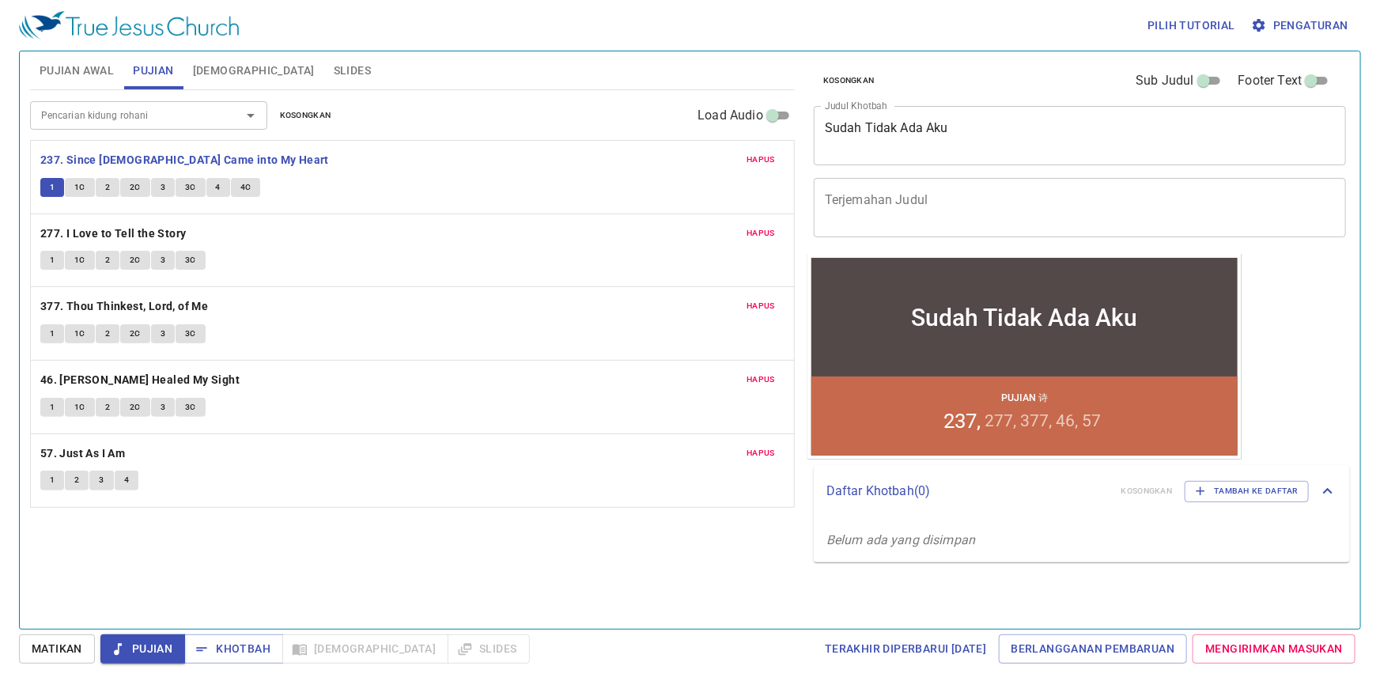
drag, startPoint x: 434, startPoint y: 569, endPoint x: 426, endPoint y: 565, distance: 9.2
click at [430, 568] on div "Pencarian kidung rohani Pencarian kidung rohani Kosongkan Load Audio Hapus 237.…" at bounding box center [412, 352] width 765 height 525
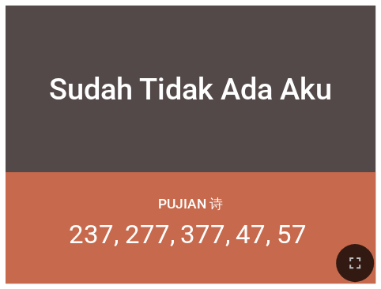
drag, startPoint x: 371, startPoint y: 263, endPoint x: 829, endPoint y: 317, distance: 461.7
click at [371, 263] on button "button" at bounding box center [355, 263] width 38 height 38
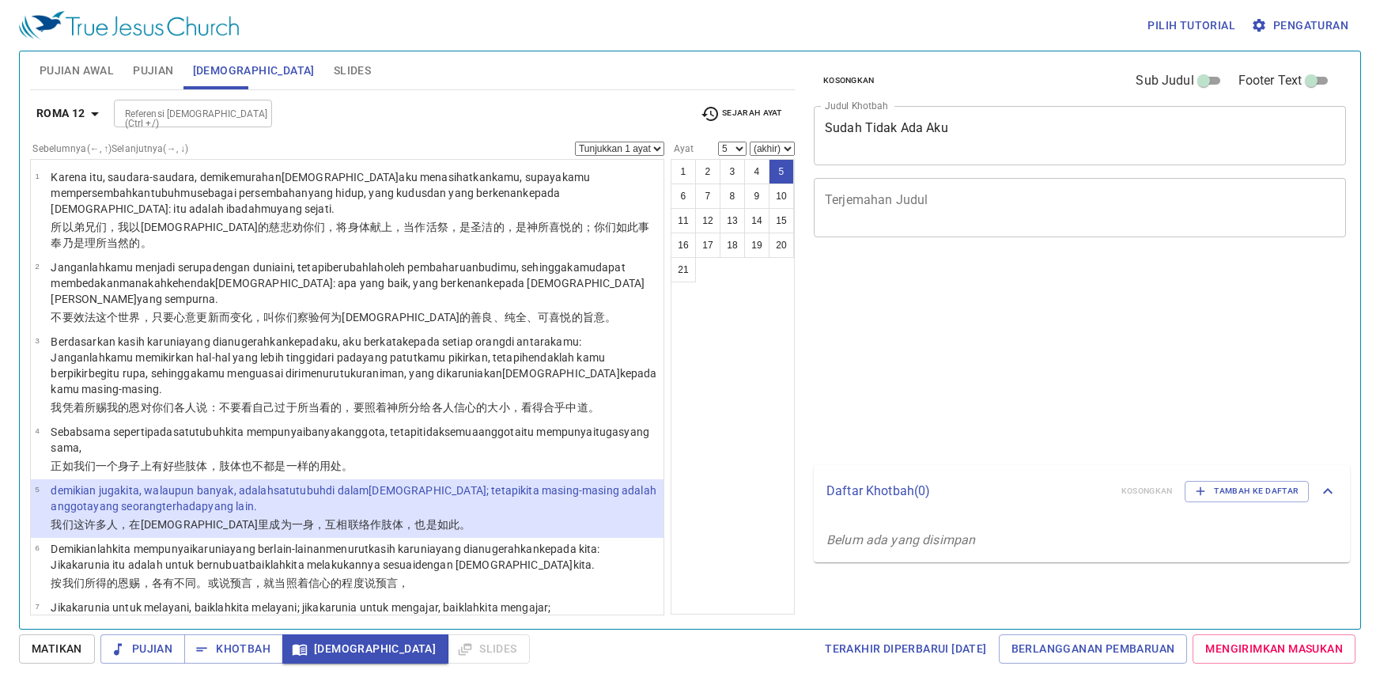
select select "5"
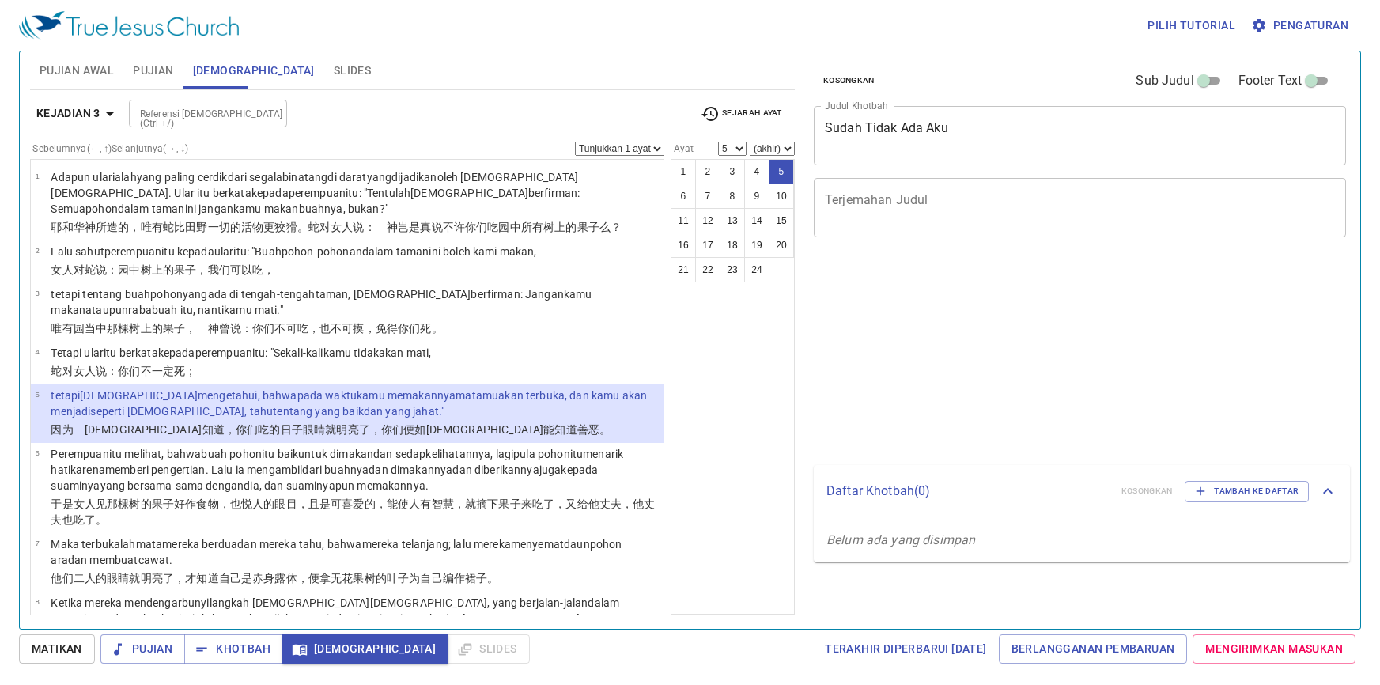
select select "5"
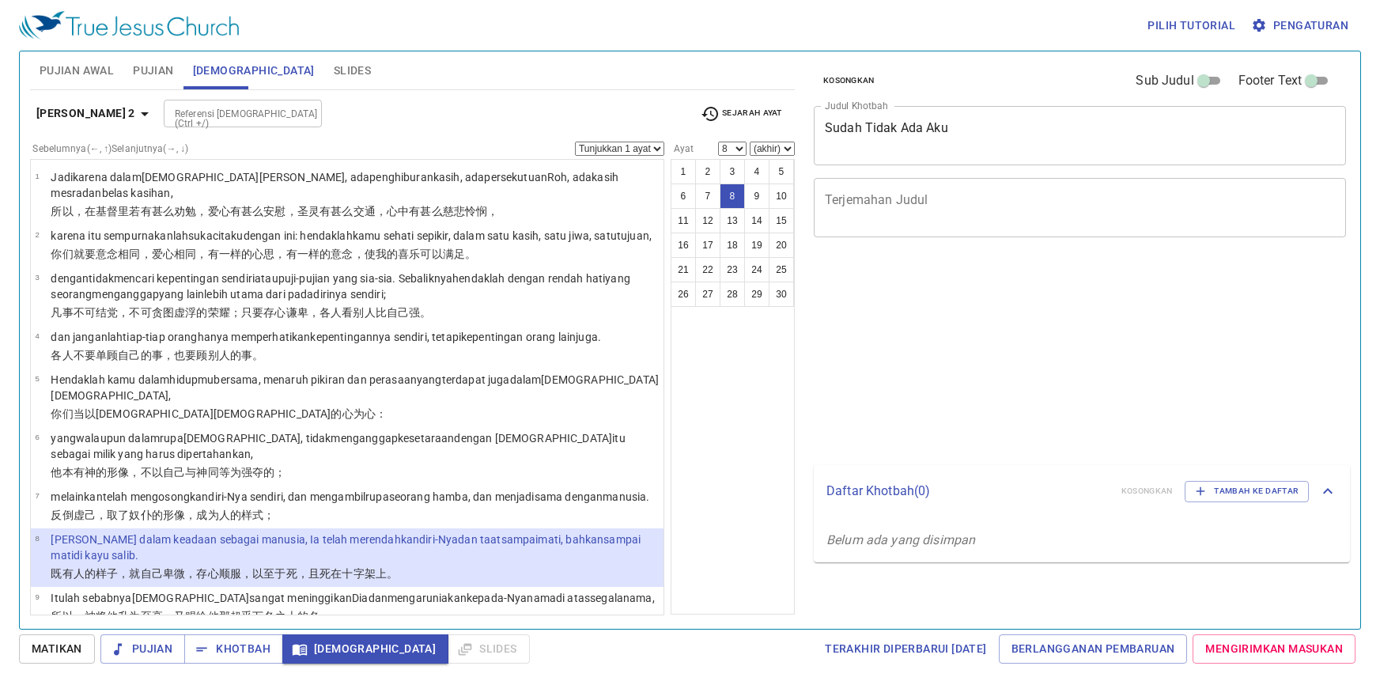
select select "8"
